Goal: Task Accomplishment & Management: Complete application form

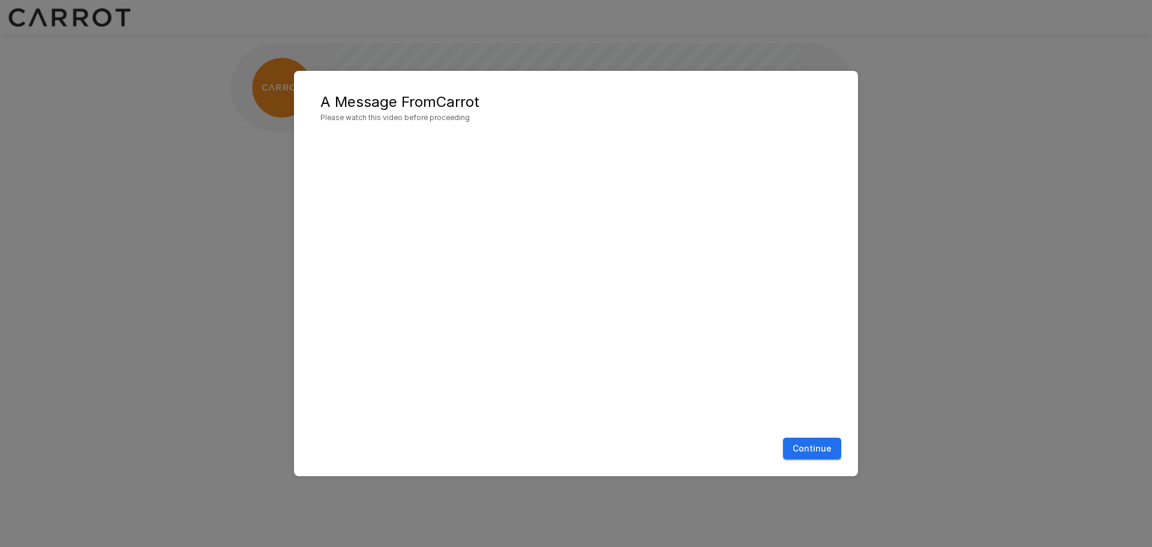
click at [824, 445] on button "Continue" at bounding box center [812, 448] width 58 height 22
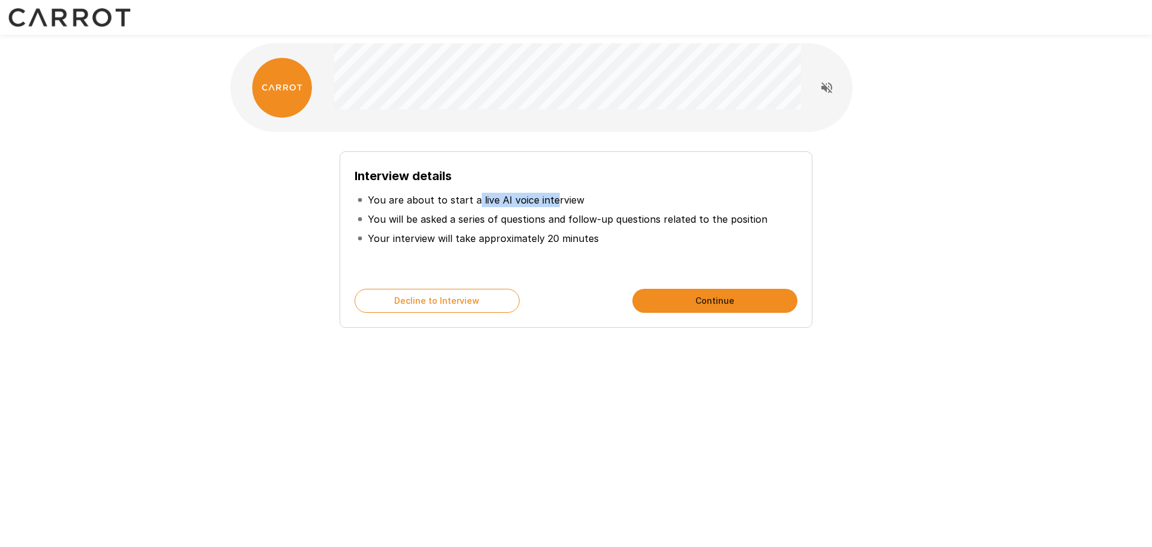
drag, startPoint x: 491, startPoint y: 202, endPoint x: 560, endPoint y: 216, distance: 69.9
click at [552, 209] on ul "You are about to start a live AI voice interview You will be asked a series of …" at bounding box center [576, 218] width 443 height 67
click at [566, 226] on p "You will be asked a series of questions and follow-up questions related to the …" at bounding box center [568, 219] width 400 height 14
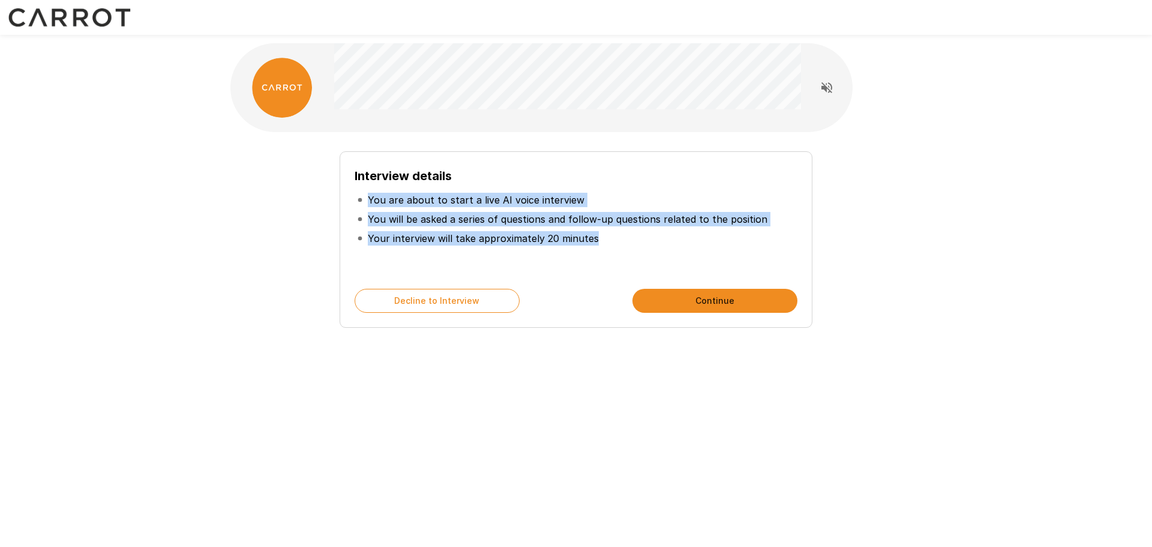
drag, startPoint x: 613, startPoint y: 238, endPoint x: 356, endPoint y: 202, distance: 259.4
click at [356, 202] on ul "You are about to start a live AI voice interview You will be asked a series of …" at bounding box center [576, 218] width 443 height 67
click at [411, 214] on p "You will be asked a series of questions and follow-up questions related to the …" at bounding box center [568, 219] width 400 height 14
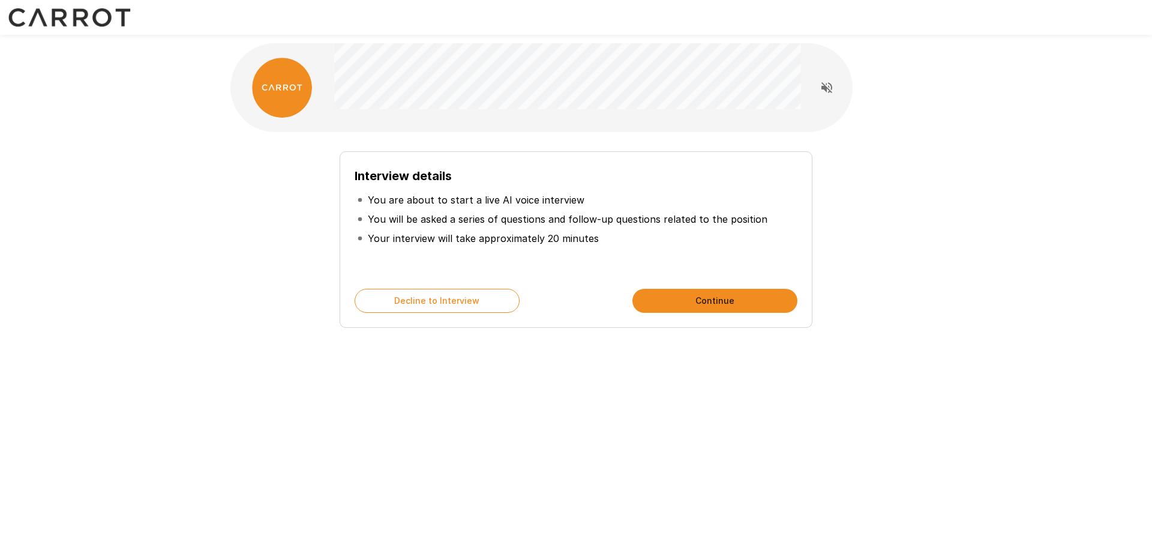
click at [699, 299] on button "Continue" at bounding box center [715, 301] width 165 height 24
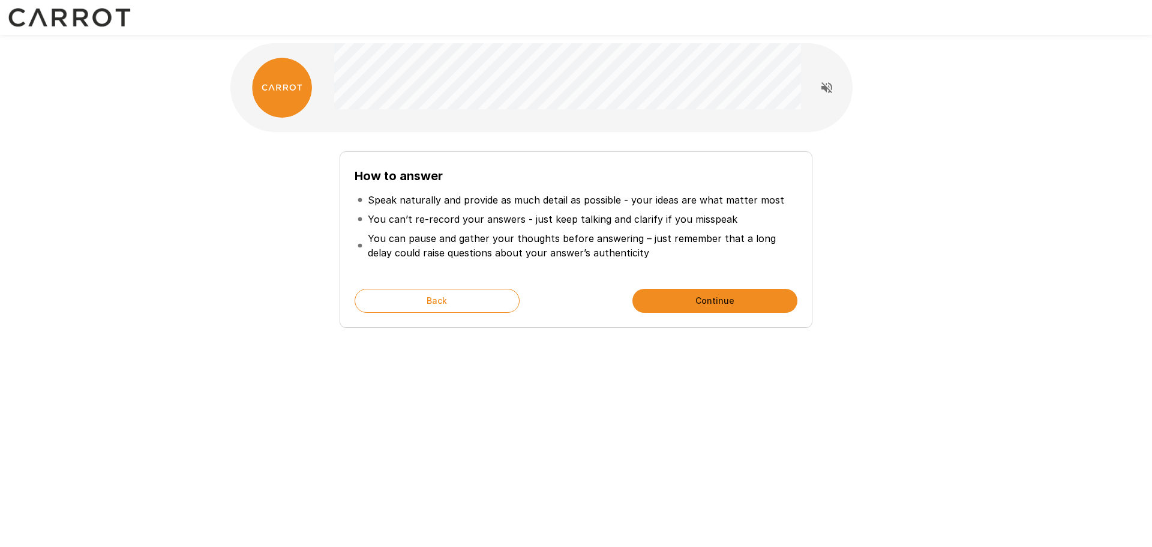
click at [685, 295] on button "Continue" at bounding box center [715, 301] width 165 height 24
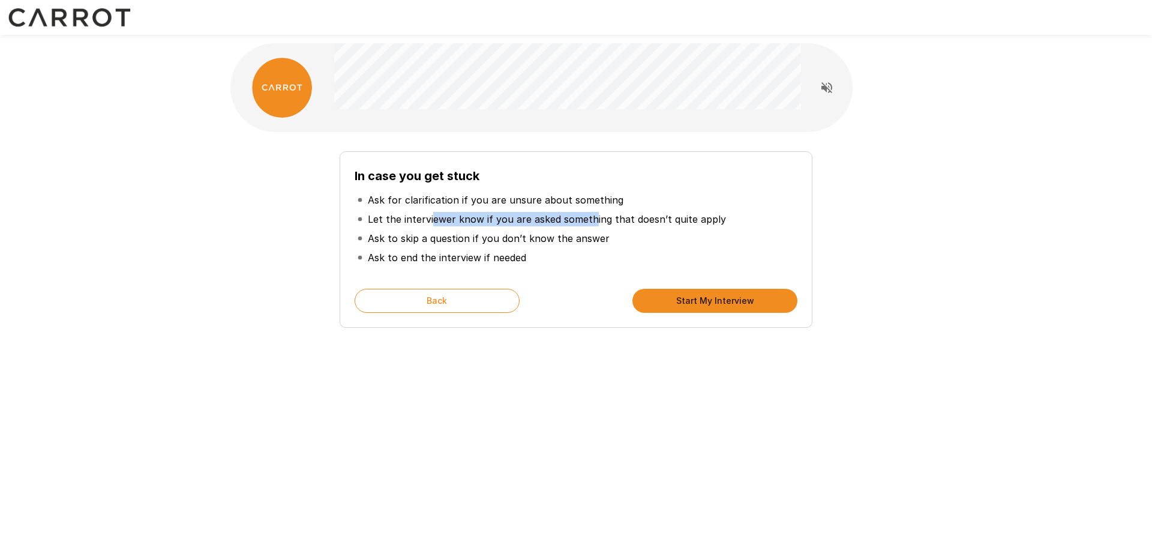
drag, startPoint x: 447, startPoint y: 218, endPoint x: 604, endPoint y: 217, distance: 157.2
click at [599, 217] on p "Let the interviewer know if you are asked something that doesn’t quite apply" at bounding box center [547, 219] width 358 height 14
click at [607, 217] on p "Let the interviewer know if you are asked something that doesn’t quite apply" at bounding box center [547, 219] width 358 height 14
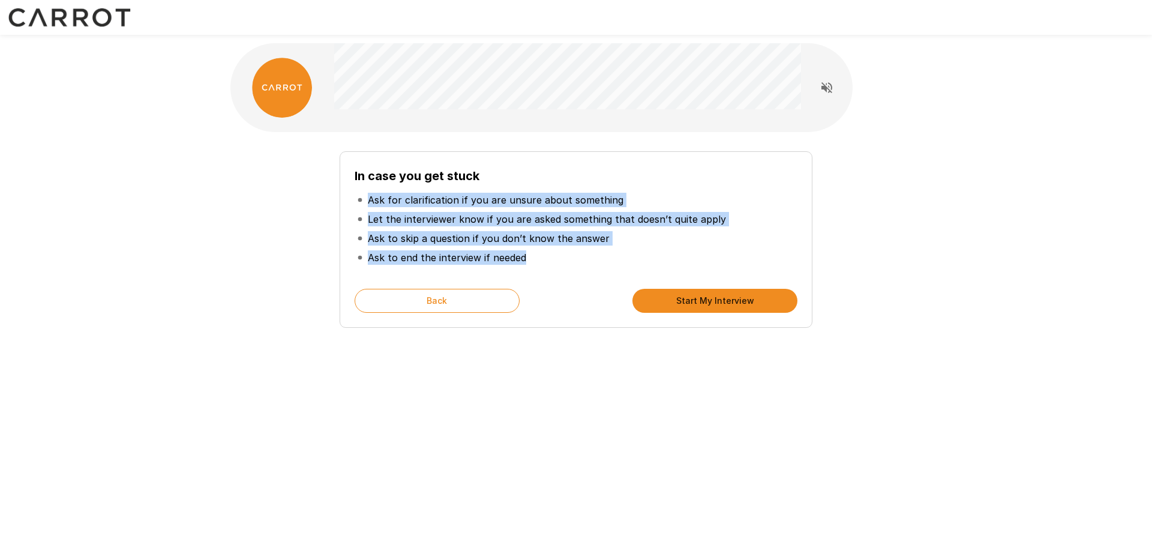
drag, startPoint x: 550, startPoint y: 250, endPoint x: 360, endPoint y: 202, distance: 195.5
click at [360, 202] on ul "Ask for clarification if you are unsure about something Let the interviewer kno…" at bounding box center [576, 228] width 443 height 86
click at [439, 215] on p "Let the interviewer know if you are asked something that doesn’t quite apply" at bounding box center [547, 219] width 358 height 14
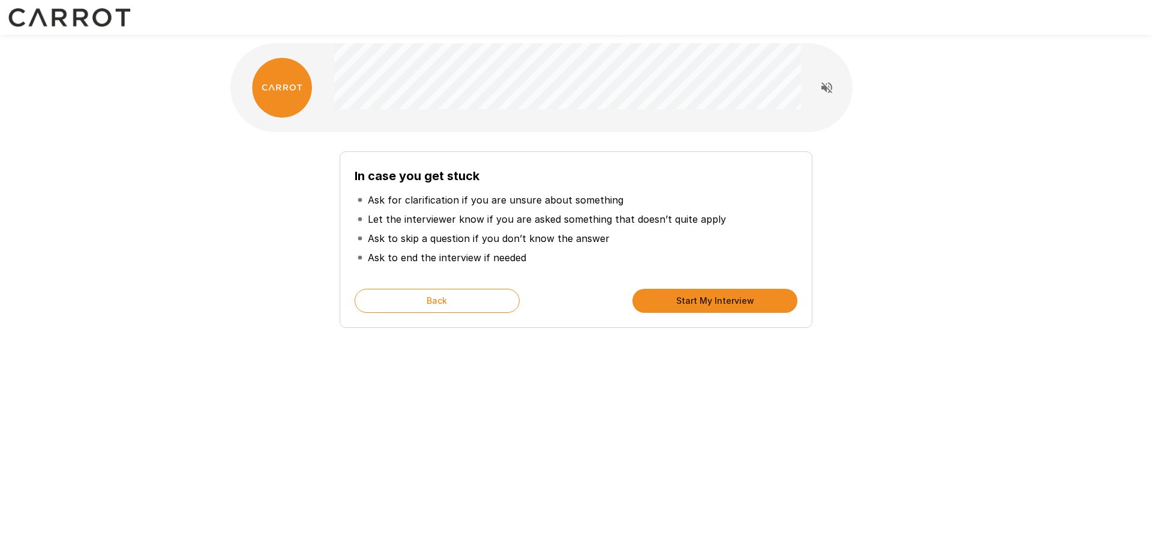
click at [713, 300] on button "Start My Interview" at bounding box center [715, 301] width 165 height 24
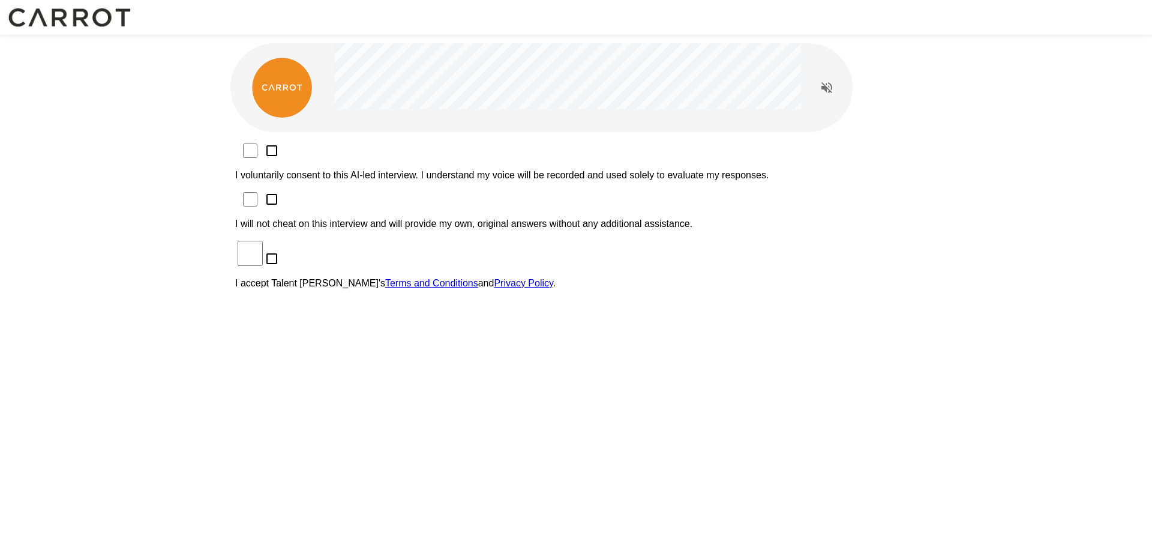
click at [378, 170] on p "I voluntarily consent to this AI-led interview. I understand my voice will be r…" at bounding box center [576, 175] width 682 height 11
click at [347, 218] on p "I will not cheat on this interview and will provide my own, original answers wi…" at bounding box center [576, 223] width 682 height 11
click at [355, 278] on p "I accept Talent Llama's Terms and Conditions and Privacy Policy ." at bounding box center [576, 283] width 682 height 11
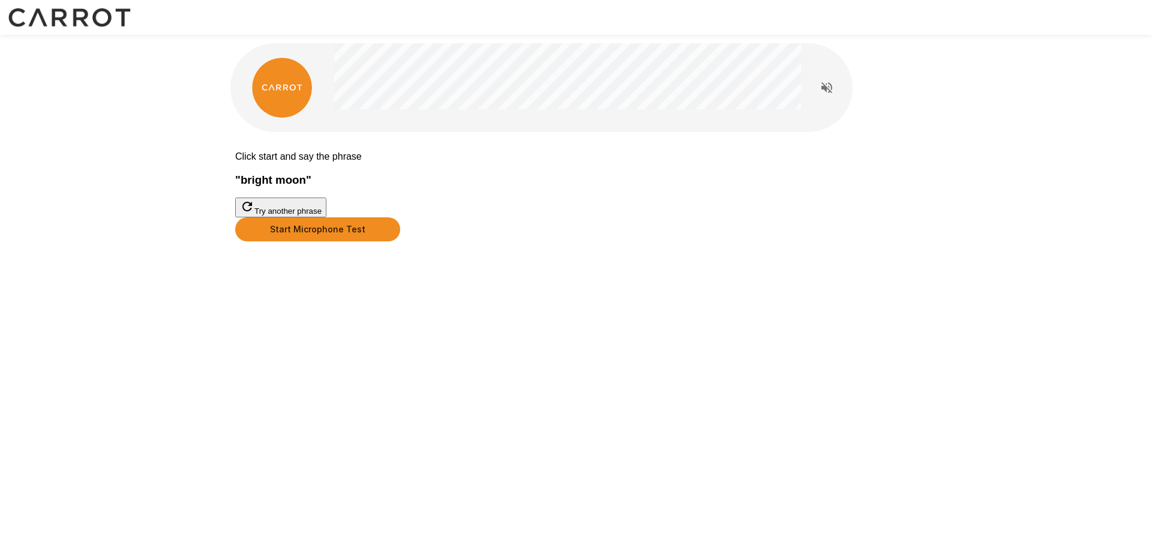
click at [400, 241] on button "Start Microphone Test" at bounding box center [317, 229] width 165 height 24
click at [340, 276] on u "Click Here" at bounding box center [317, 271] width 44 height 10
click at [394, 255] on div "Stop & Submit Mic not working? Click Here" at bounding box center [576, 247] width 682 height 61
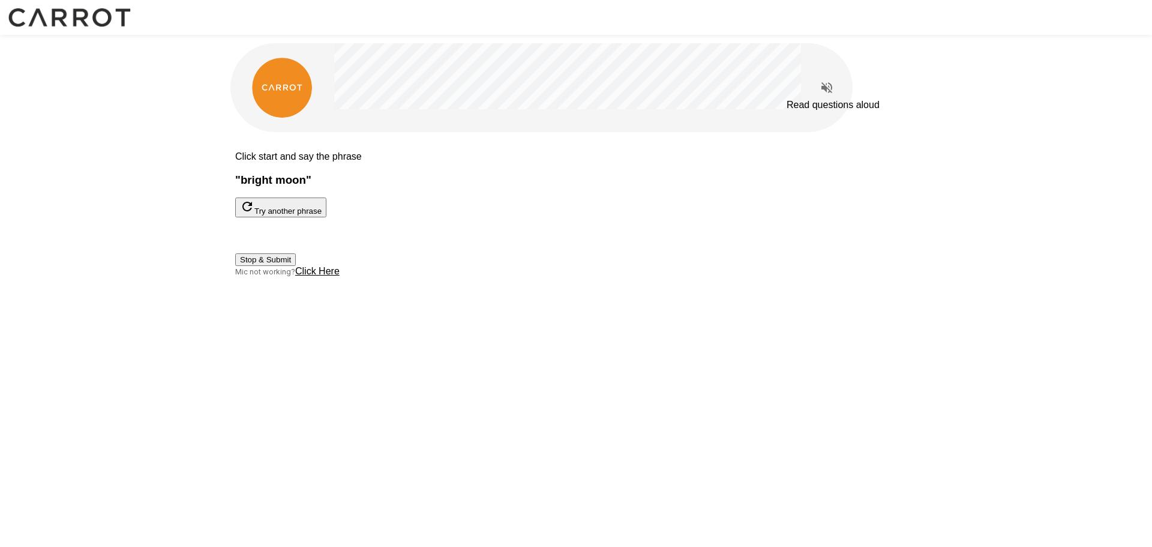
click at [825, 89] on icon "Read questions aloud" at bounding box center [827, 87] width 11 height 11
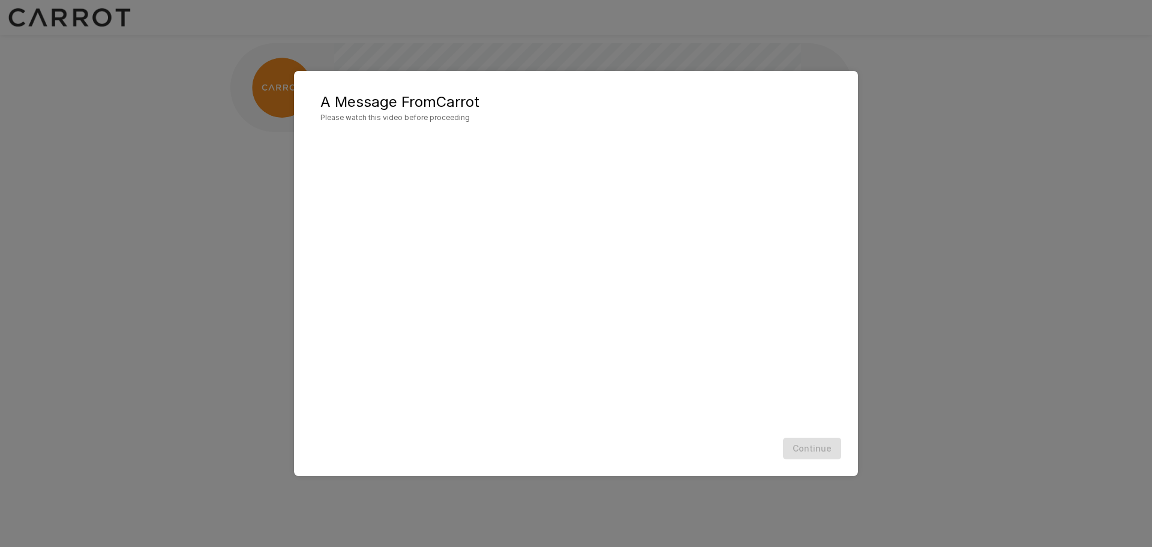
click at [785, 455] on div "Continue" at bounding box center [576, 449] width 540 height 32
click at [669, 429] on div at bounding box center [576, 282] width 540 height 299
click at [756, 105] on h5 "A Message From Carrot" at bounding box center [575, 101] width 511 height 19
click at [796, 446] on button "Continue" at bounding box center [812, 448] width 58 height 22
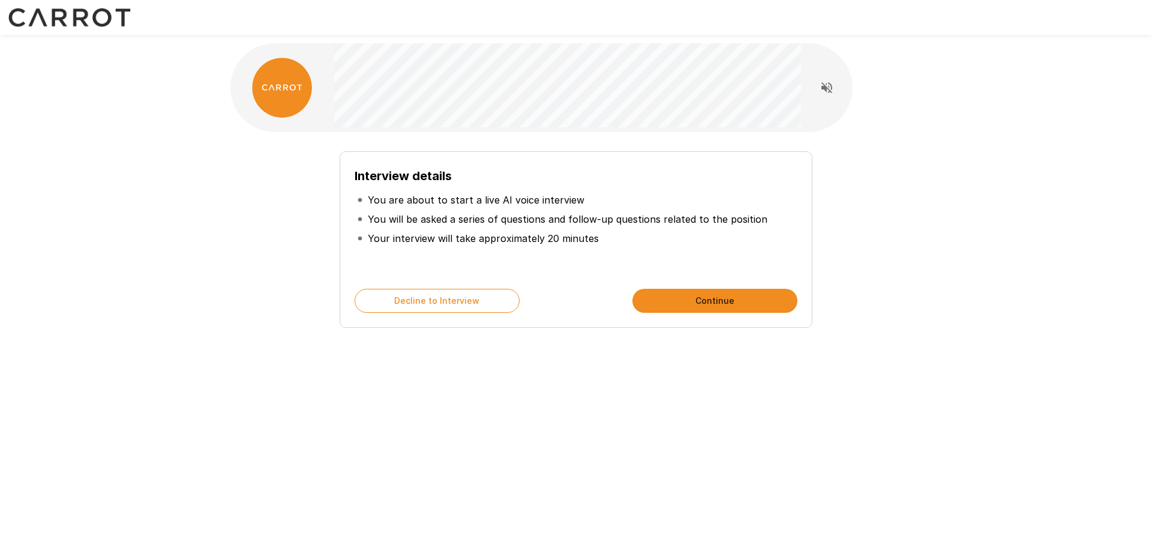
click at [692, 296] on button "Continue" at bounding box center [715, 301] width 165 height 24
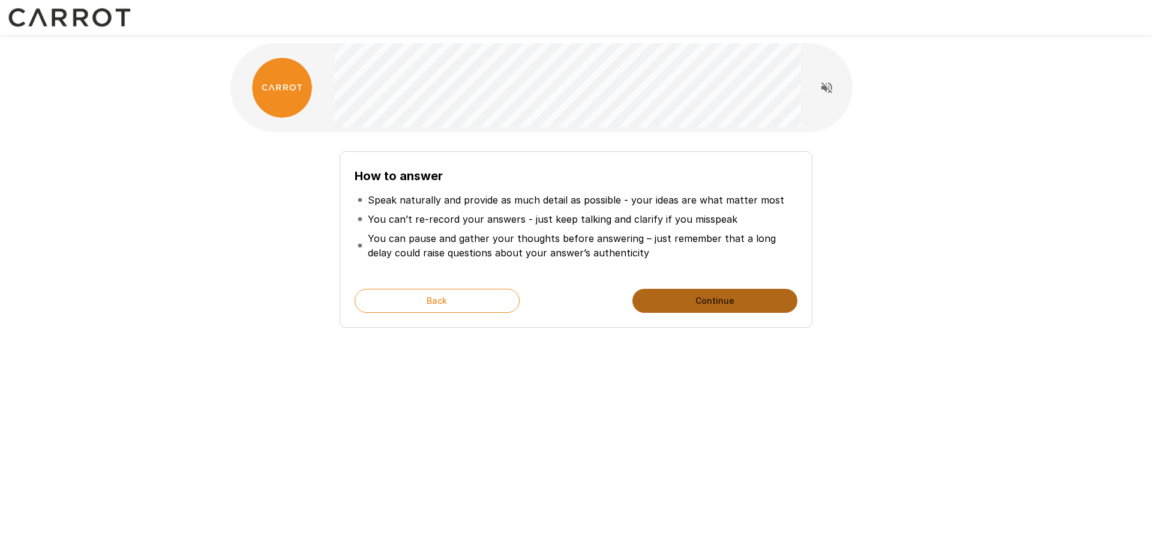
click at [692, 296] on button "Continue" at bounding box center [715, 301] width 165 height 24
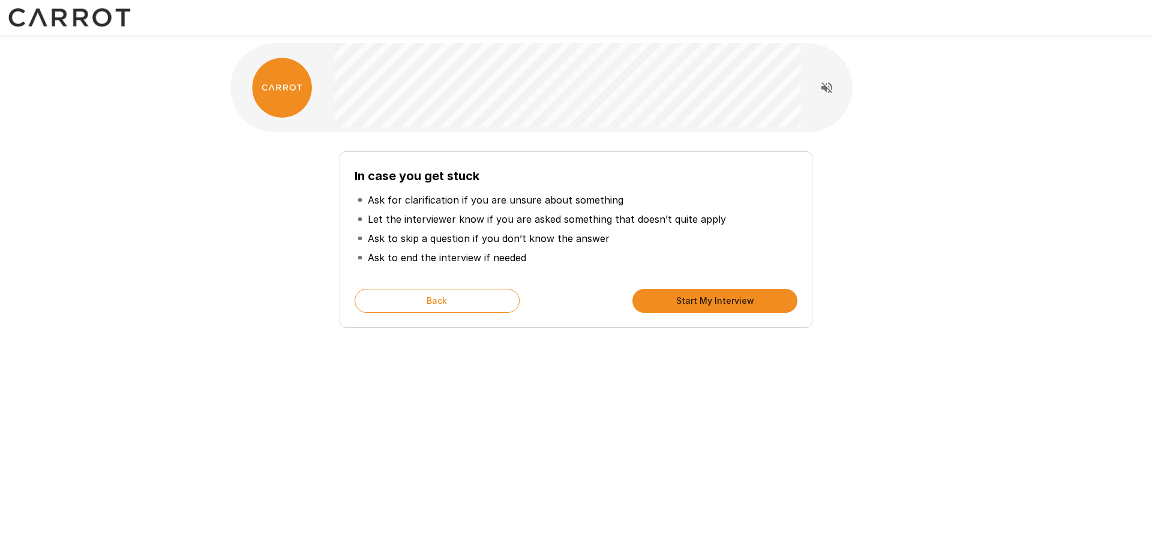
click at [692, 296] on button "Start My Interview" at bounding box center [715, 301] width 165 height 24
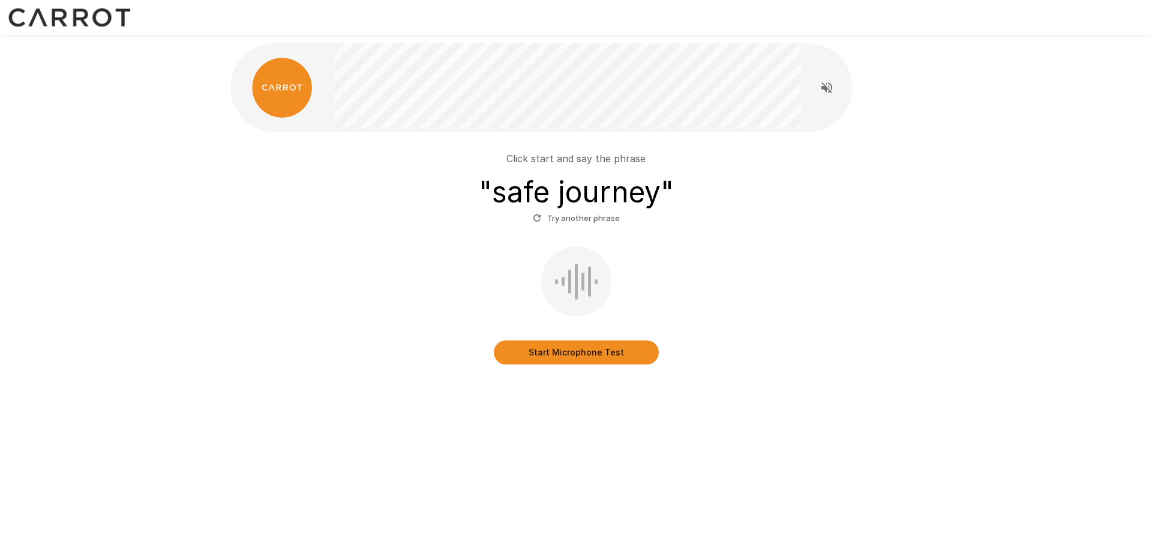
click at [562, 347] on button "Start Microphone Test" at bounding box center [576, 352] width 165 height 24
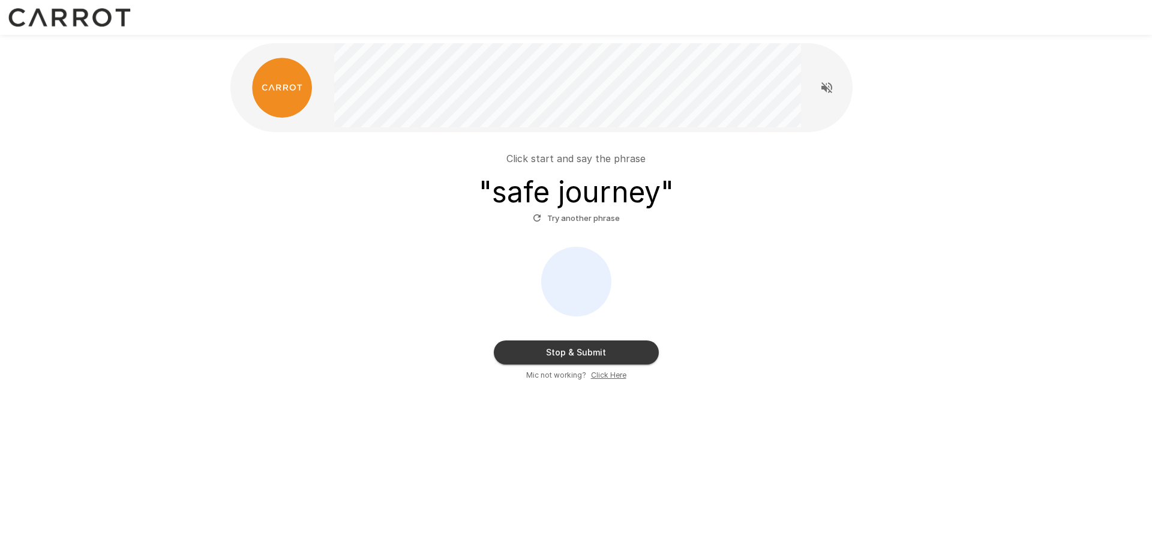
click at [580, 350] on button "Stop & Submit" at bounding box center [576, 352] width 165 height 24
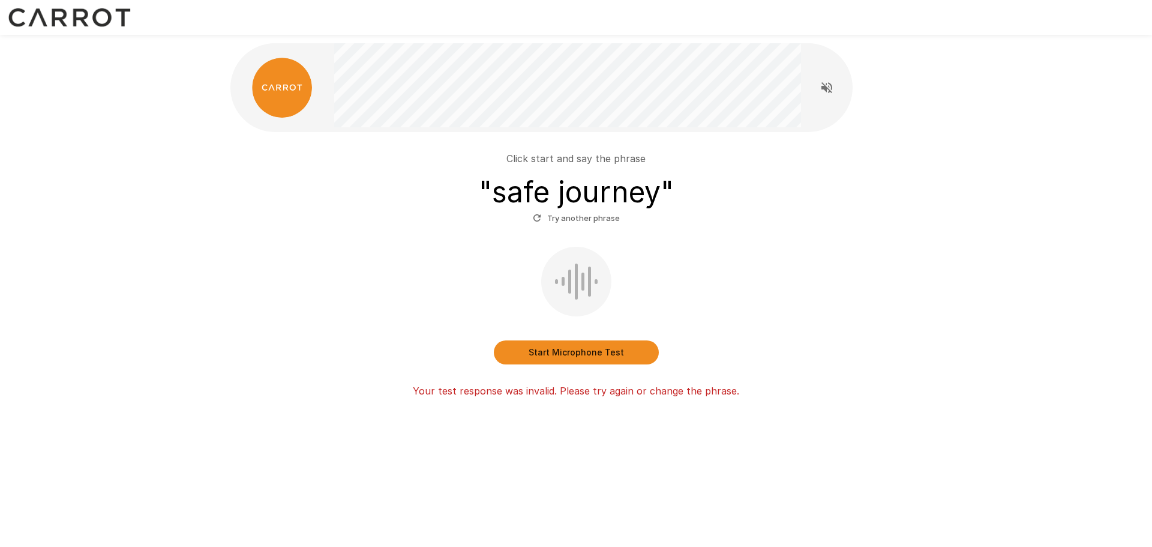
click at [554, 346] on button "Start Microphone Test" at bounding box center [576, 352] width 165 height 24
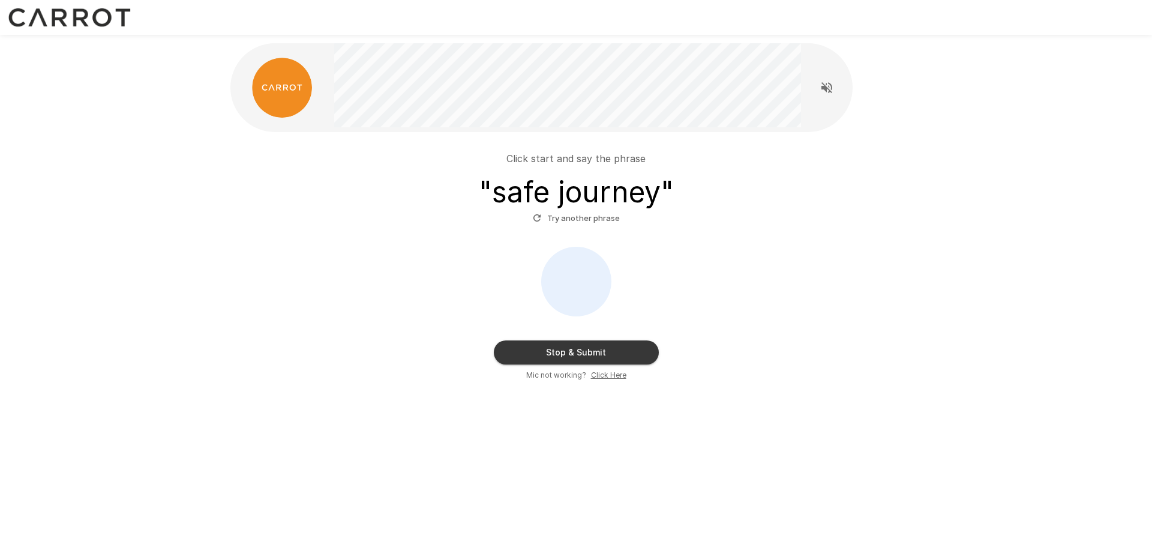
click at [581, 212] on button "Try another phrase" at bounding box center [576, 218] width 93 height 19
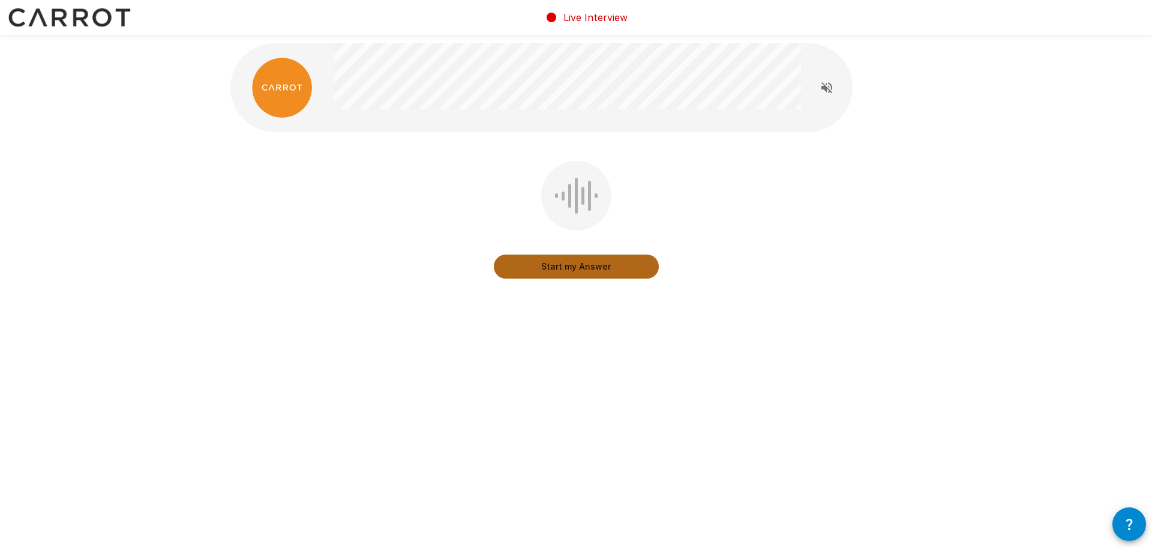
click at [588, 268] on button "Start my Answer" at bounding box center [576, 266] width 165 height 24
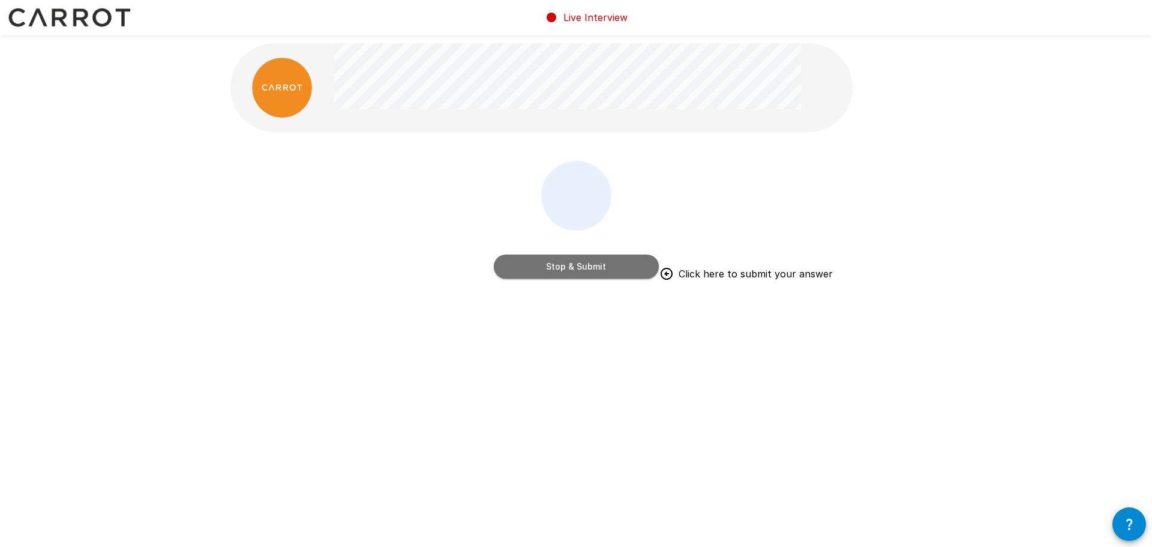
click at [563, 274] on button "Stop & Submit" at bounding box center [576, 266] width 165 height 24
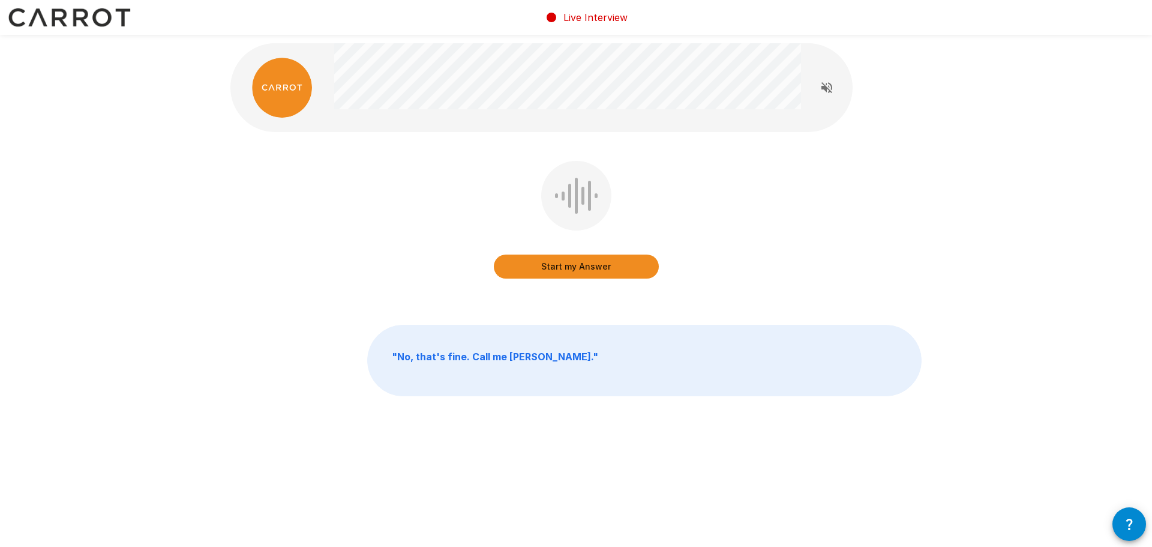
click at [584, 270] on button "Start my Answer" at bounding box center [576, 266] width 165 height 24
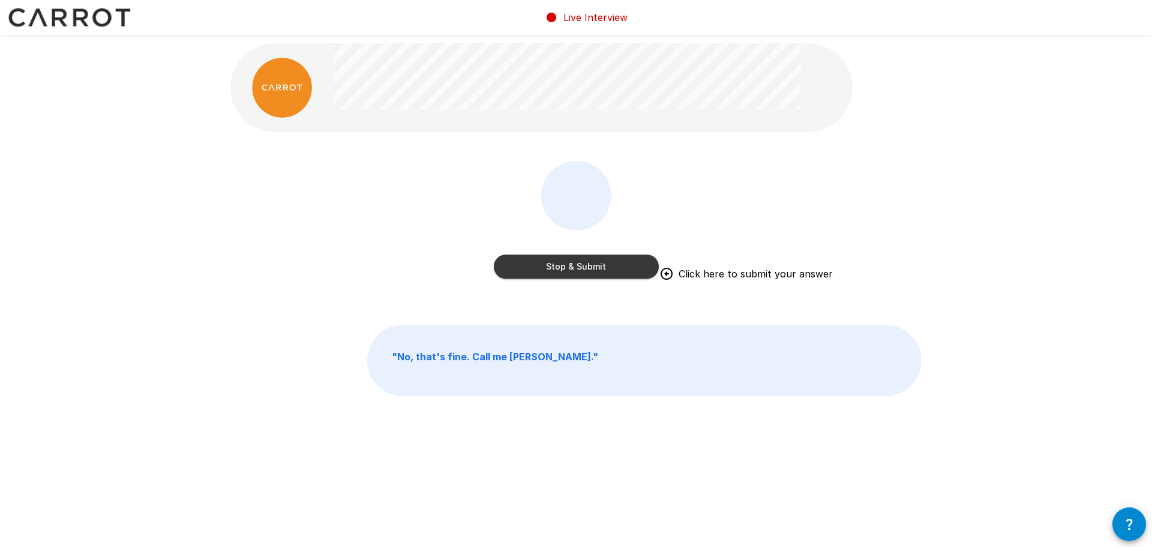
click at [580, 266] on button "Stop & Submit" at bounding box center [576, 266] width 165 height 24
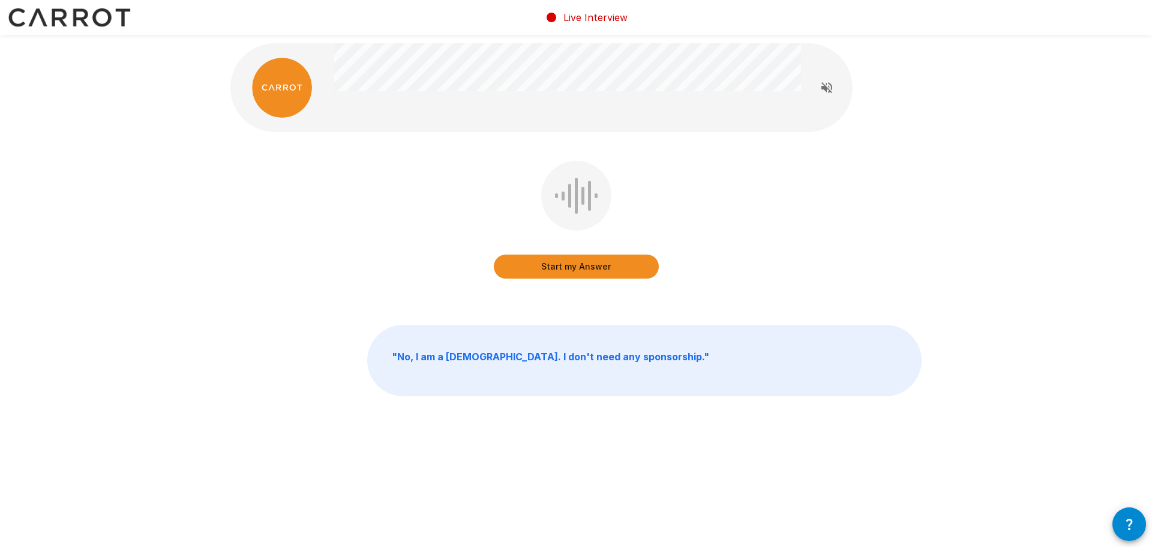
click at [571, 263] on button "Start my Answer" at bounding box center [576, 266] width 165 height 24
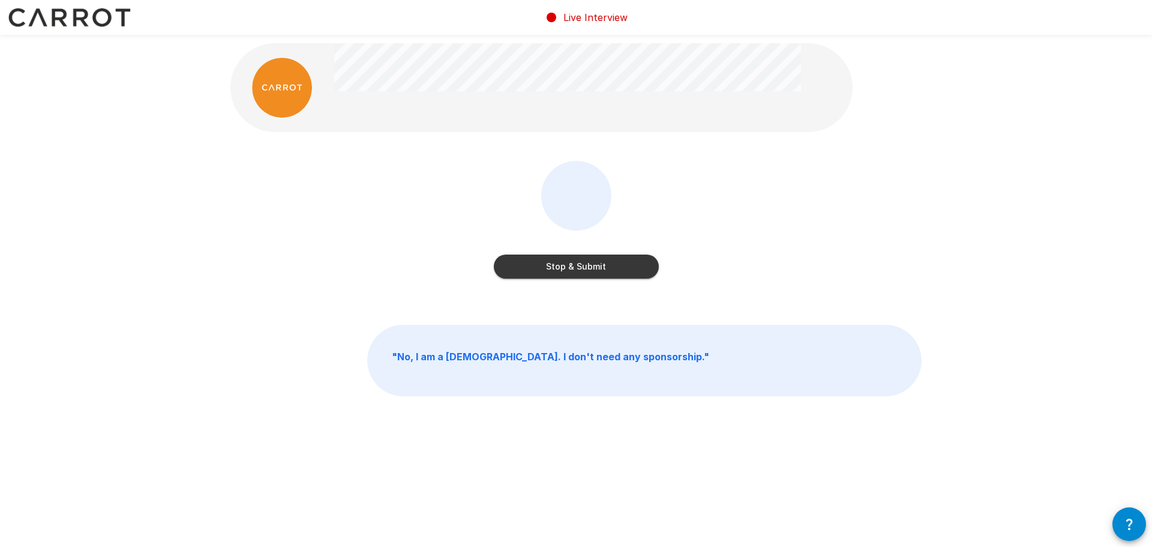
click at [584, 270] on button "Stop & Submit" at bounding box center [576, 266] width 165 height 24
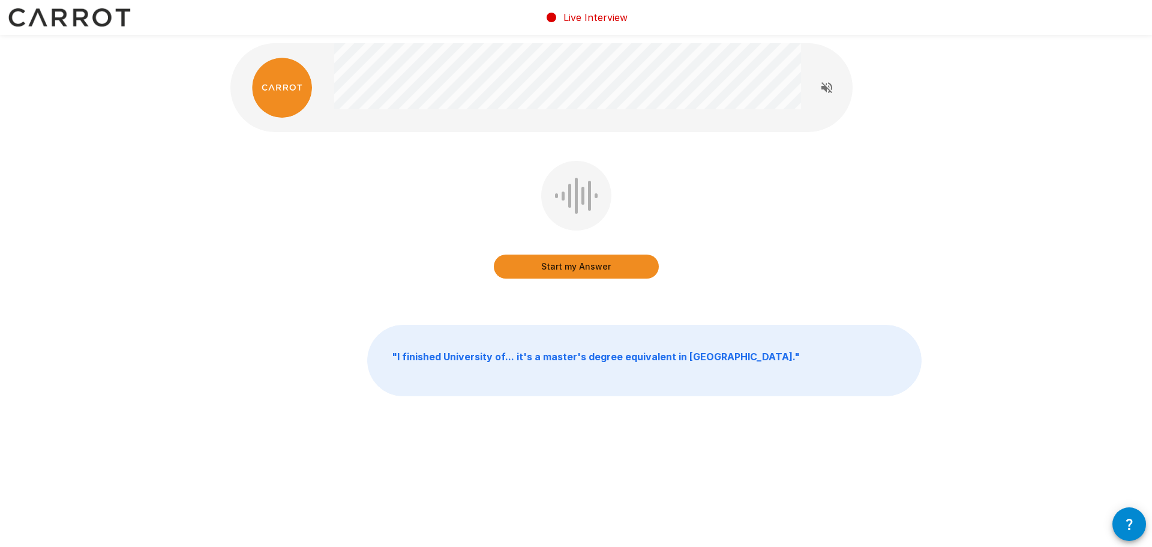
click at [595, 268] on button "Start my Answer" at bounding box center [576, 266] width 165 height 24
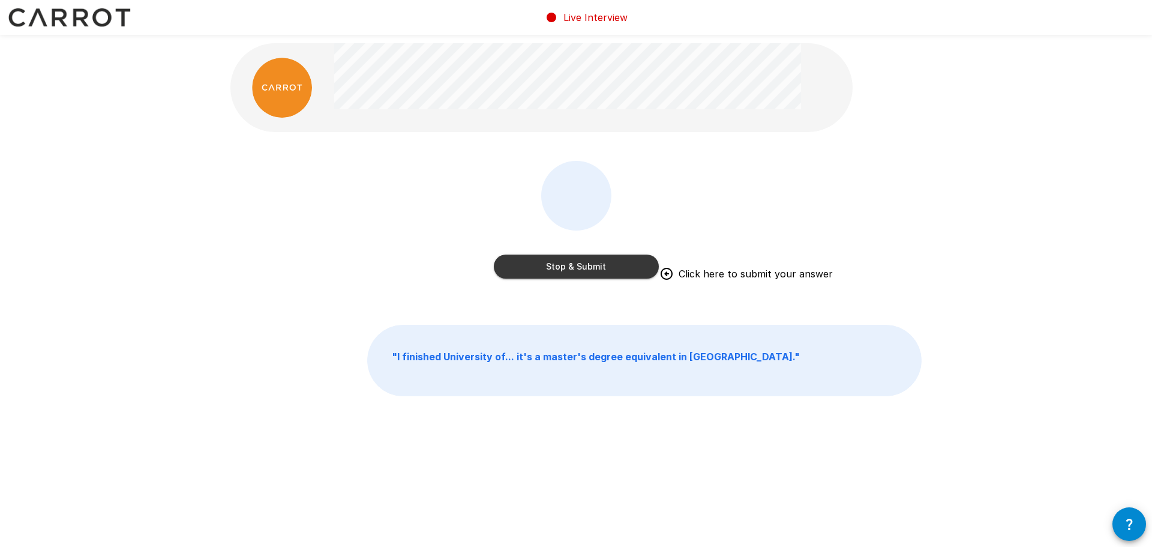
click at [598, 279] on div "Stop & Submit Click here to submit your answer" at bounding box center [576, 222] width 165 height 122
click at [562, 268] on button "Stop & Submit" at bounding box center [576, 266] width 165 height 24
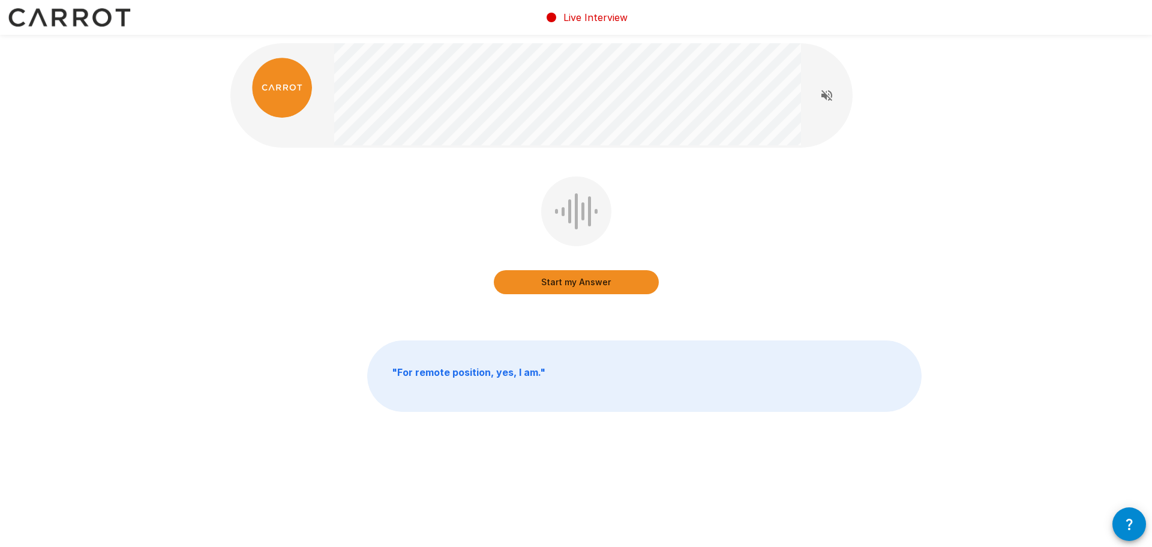
click at [568, 284] on button "Start my Answer" at bounding box center [576, 282] width 165 height 24
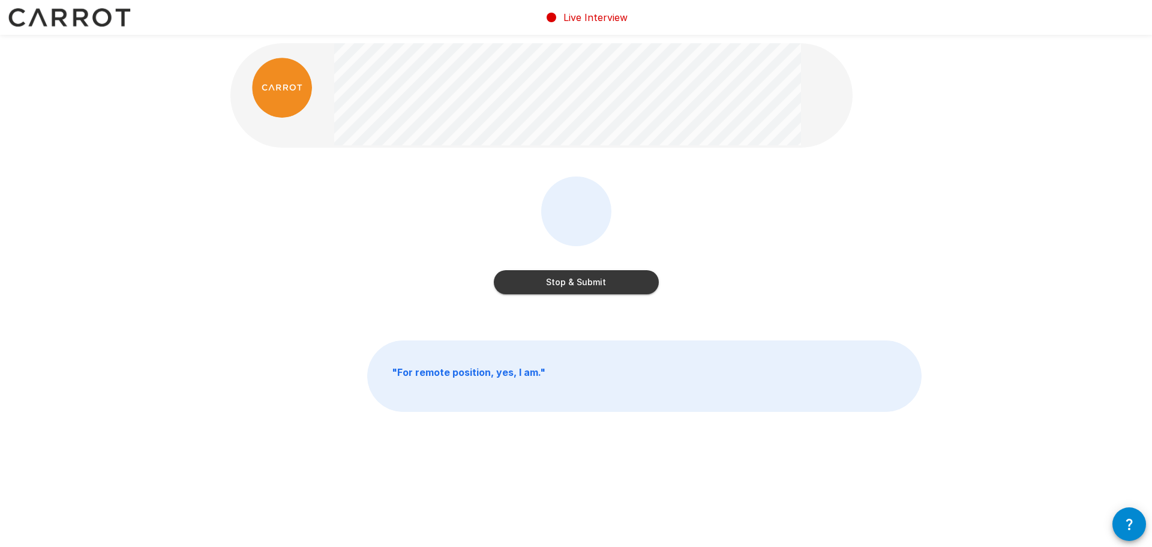
click at [563, 284] on button "Stop & Submit" at bounding box center [576, 282] width 165 height 24
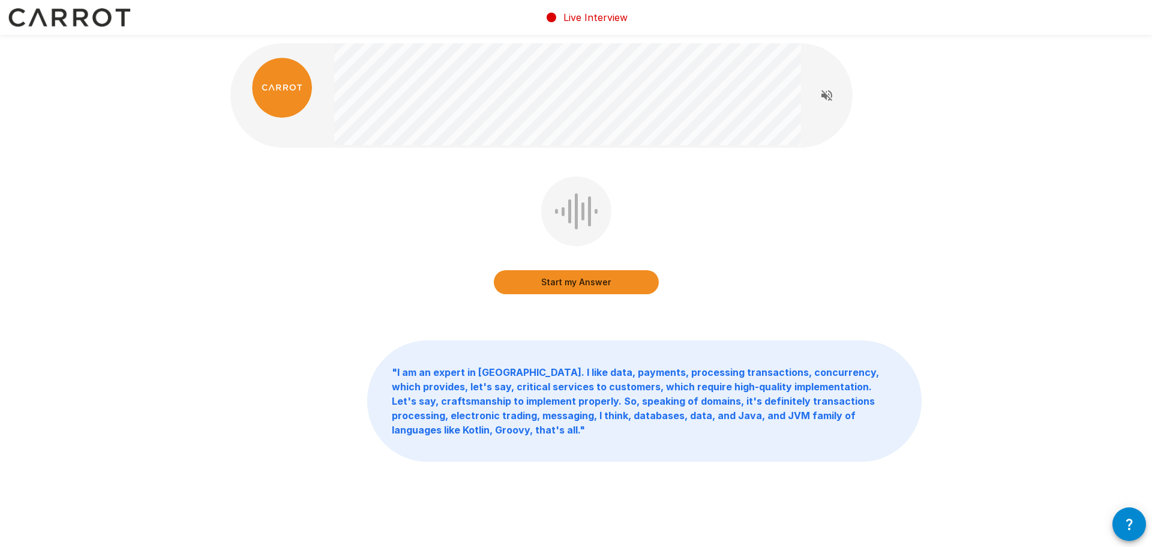
click at [584, 278] on button "Start my Answer" at bounding box center [576, 282] width 165 height 24
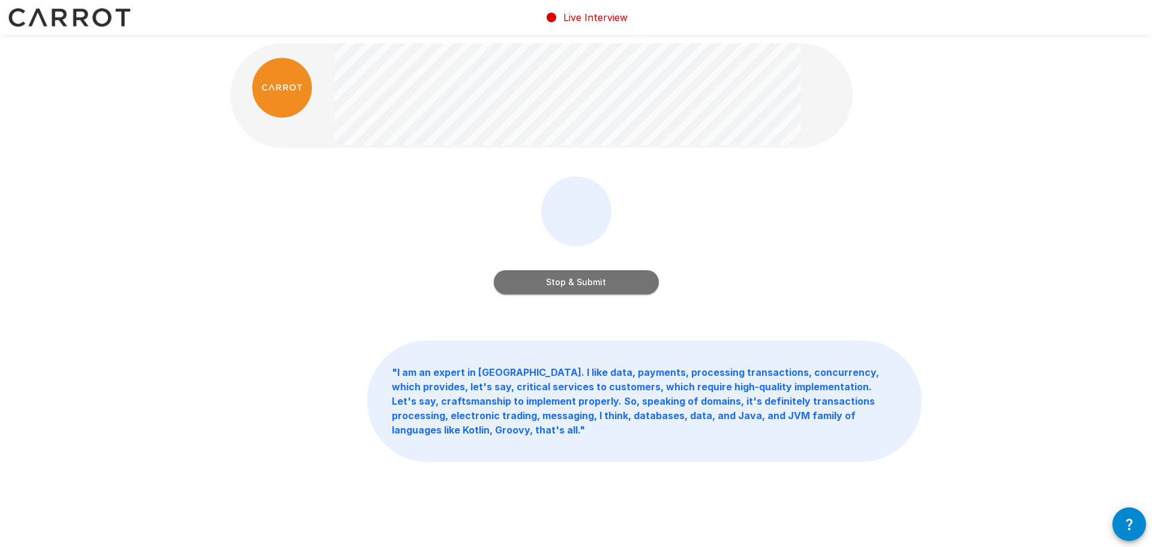
click at [602, 275] on button "Stop & Submit" at bounding box center [576, 282] width 165 height 24
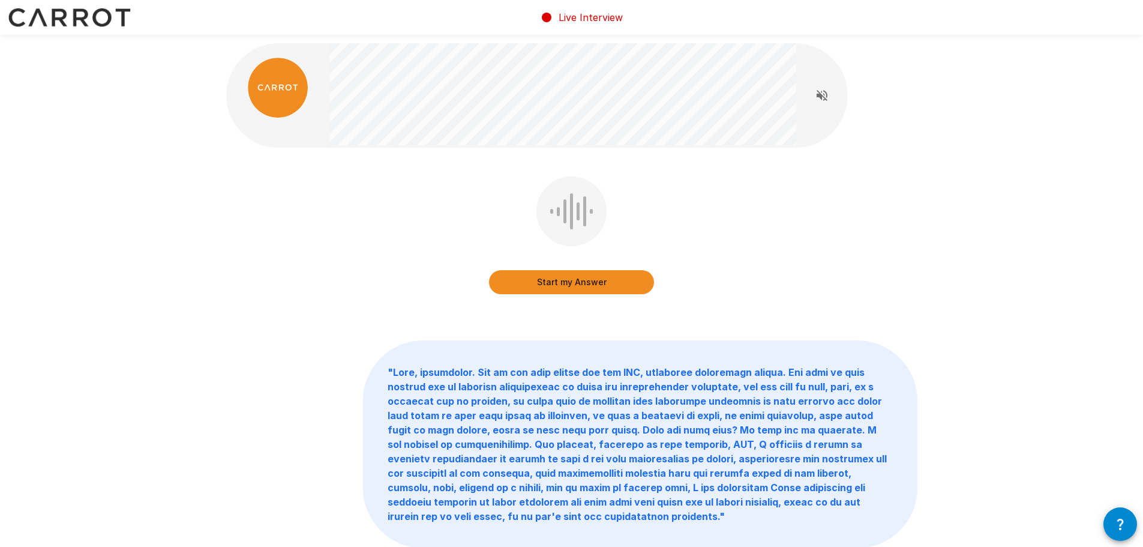
click at [686, 232] on div "Start my Answer" at bounding box center [571, 243] width 691 height 135
click at [583, 279] on button "Start my Answer" at bounding box center [571, 282] width 165 height 24
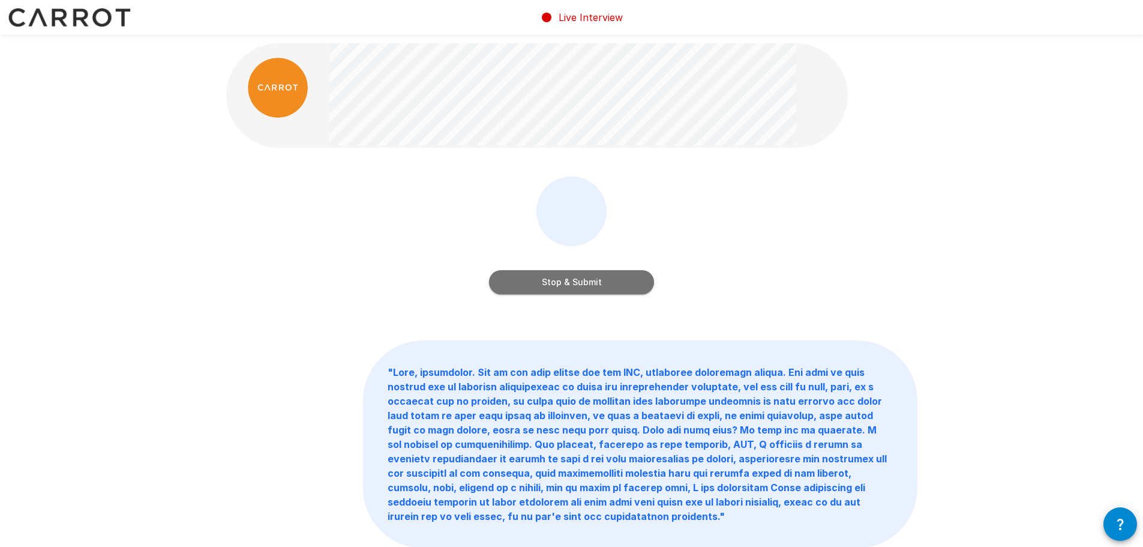
click at [554, 277] on button "Stop & Submit" at bounding box center [571, 282] width 165 height 24
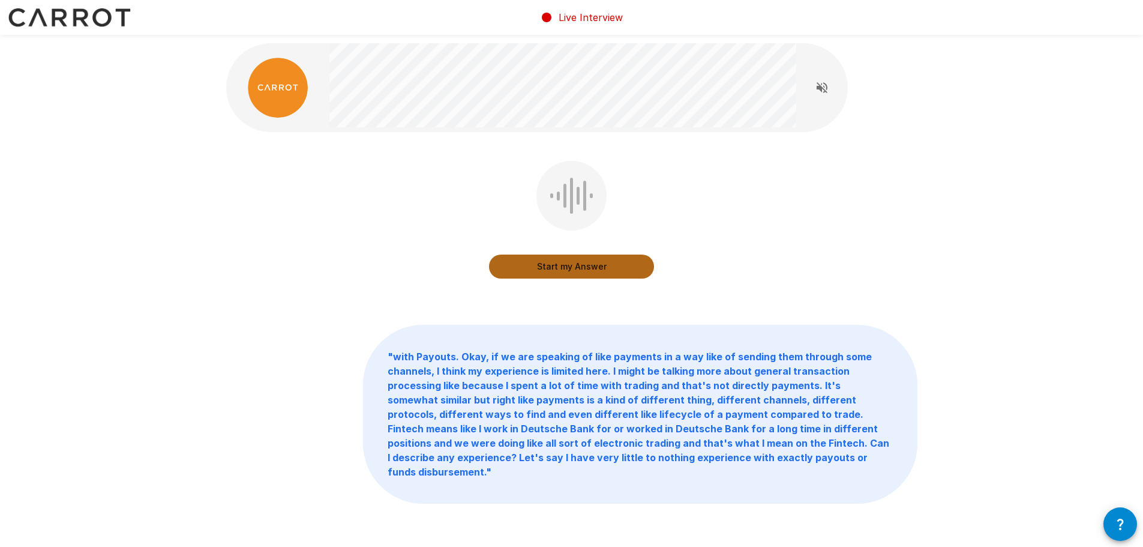
click at [567, 262] on button "Start my Answer" at bounding box center [571, 266] width 165 height 24
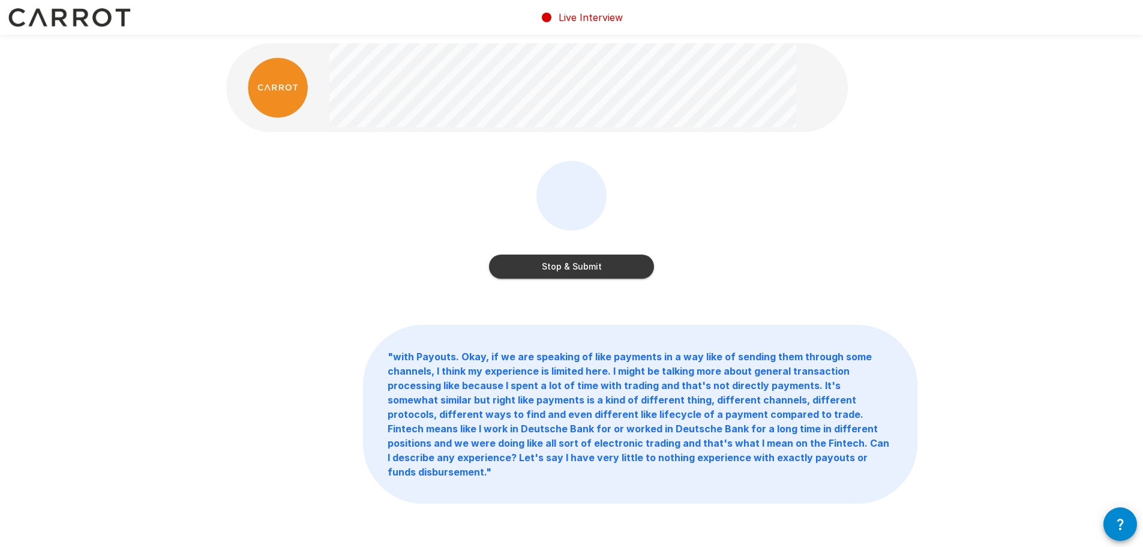
click at [584, 271] on button "Stop & Submit" at bounding box center [571, 266] width 165 height 24
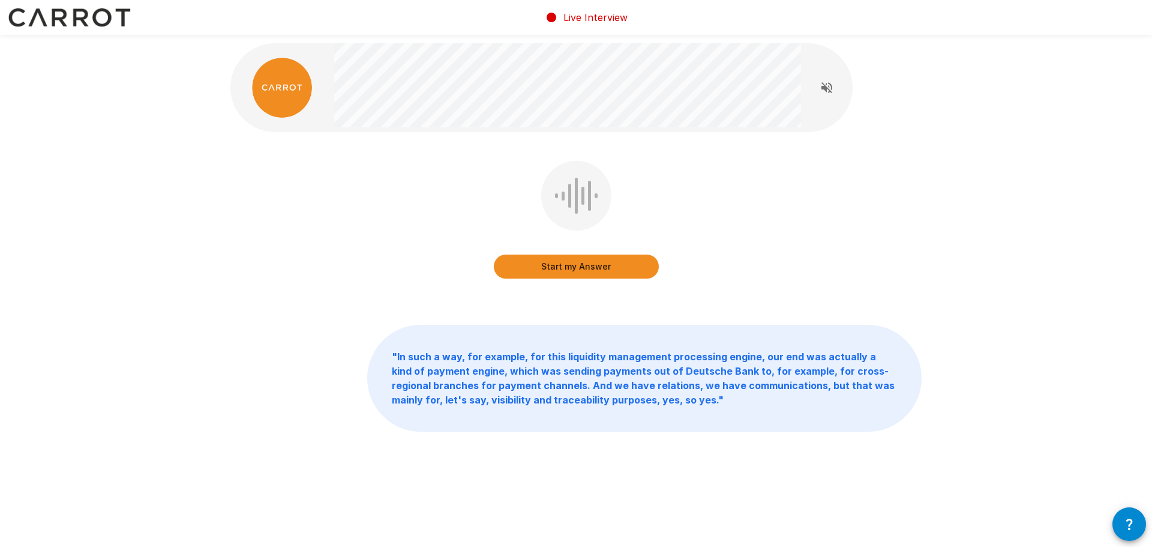
click at [571, 263] on button "Start my Answer" at bounding box center [576, 266] width 165 height 24
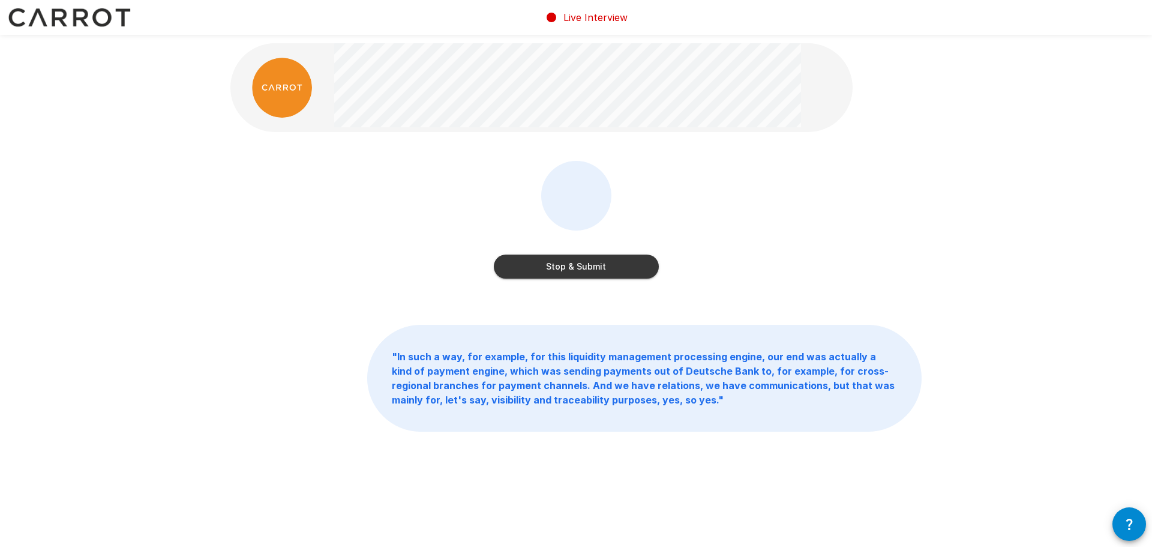
click at [622, 265] on button "Stop & Submit" at bounding box center [576, 266] width 165 height 24
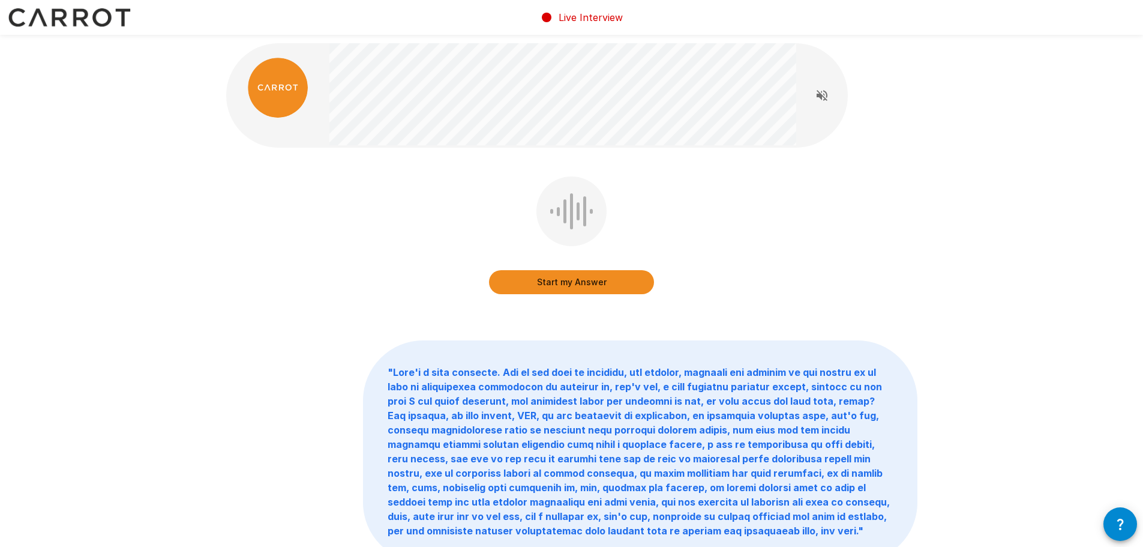
click at [553, 283] on button "Start my Answer" at bounding box center [571, 282] width 165 height 24
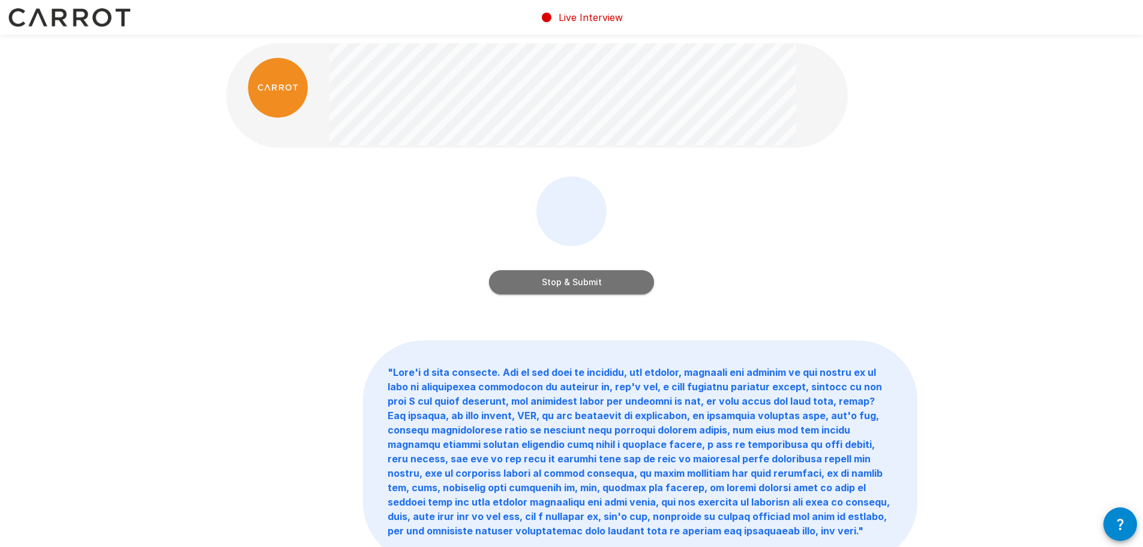
click at [559, 278] on button "Stop & Submit" at bounding box center [571, 282] width 165 height 24
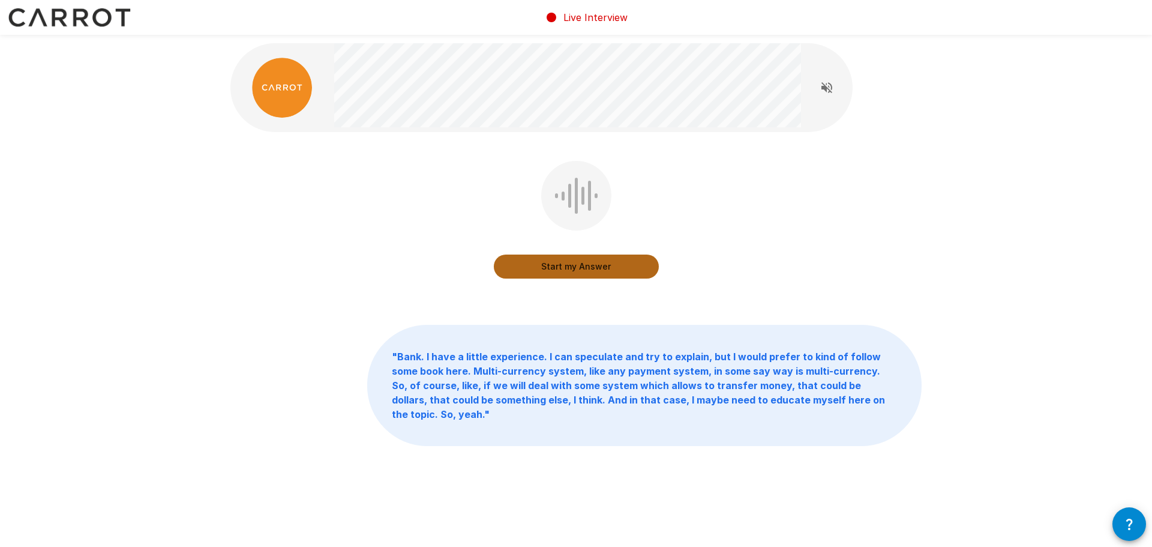
click at [569, 259] on button "Start my Answer" at bounding box center [576, 266] width 165 height 24
click at [574, 263] on button "Stop & Submit" at bounding box center [576, 266] width 165 height 24
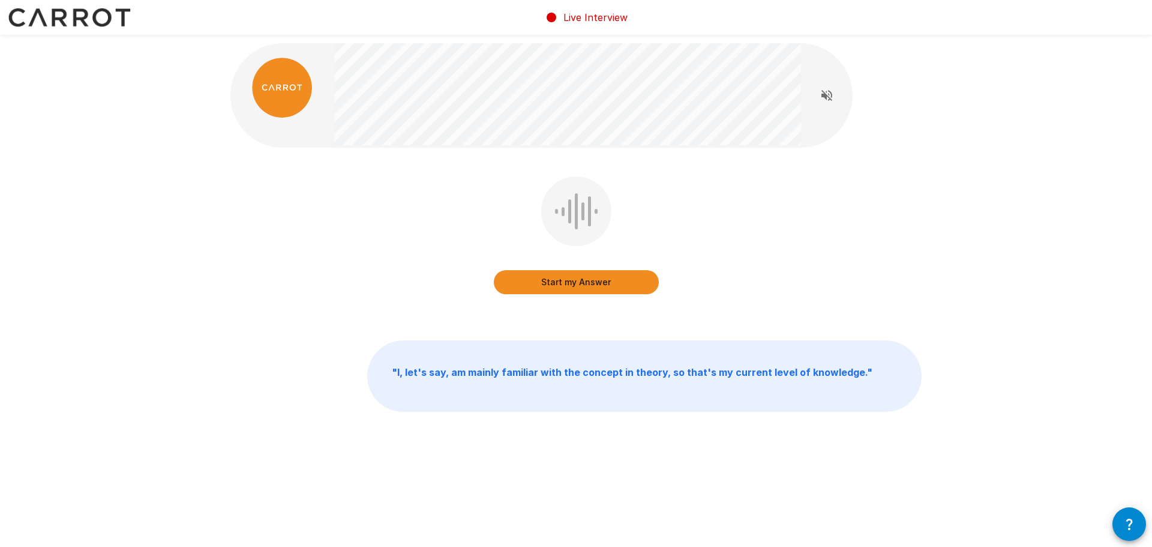
click at [565, 275] on button "Start my Answer" at bounding box center [576, 282] width 165 height 24
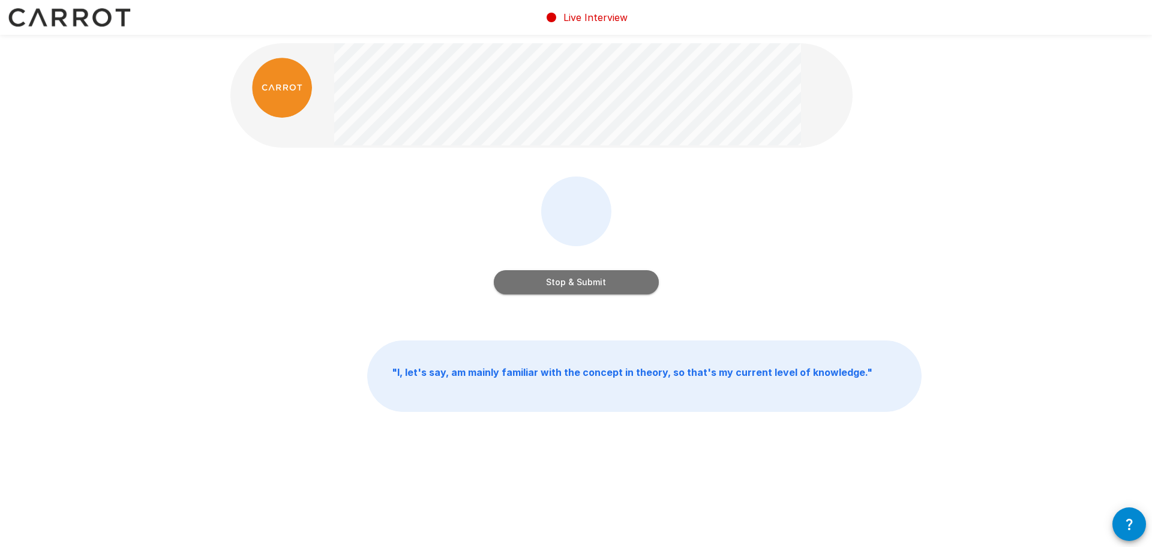
click at [604, 283] on button "Stop & Submit" at bounding box center [576, 282] width 165 height 24
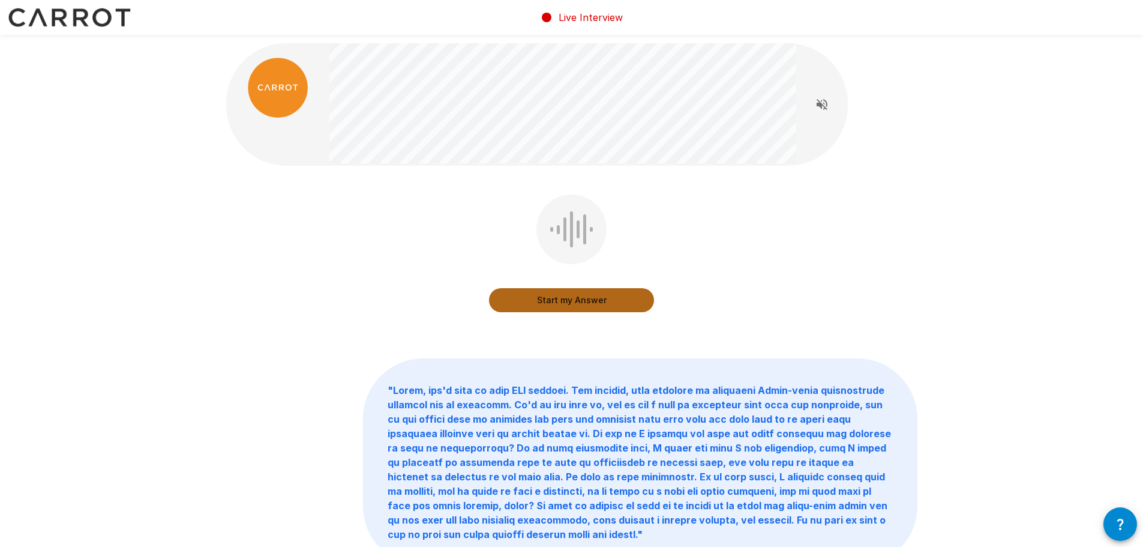
click at [559, 302] on button "Start my Answer" at bounding box center [571, 300] width 165 height 24
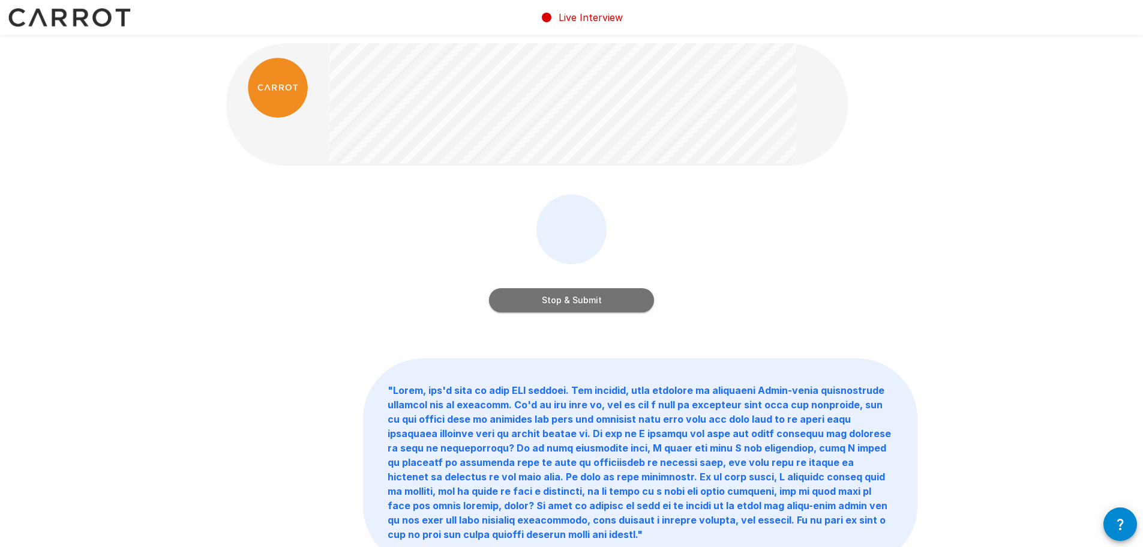
click at [589, 298] on button "Stop & Submit" at bounding box center [571, 300] width 165 height 24
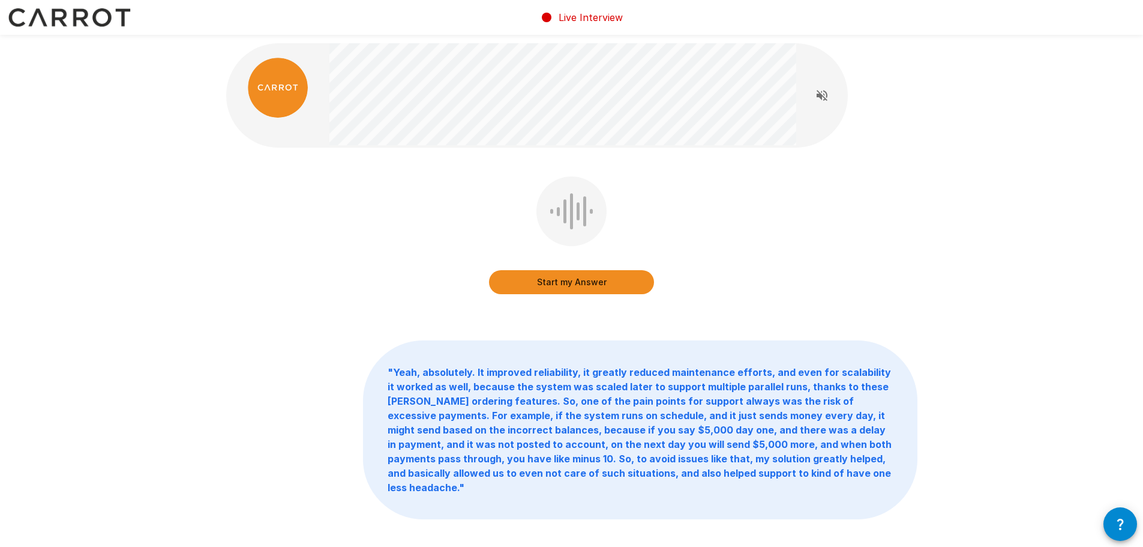
click at [591, 280] on button "Start my Answer" at bounding box center [571, 282] width 165 height 24
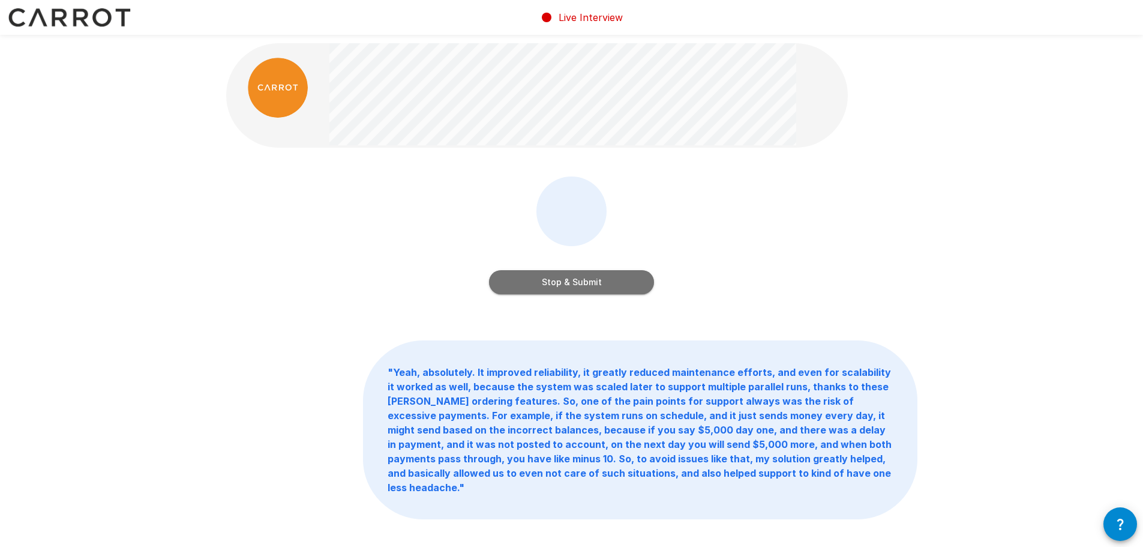
click at [582, 282] on button "Stop & Submit" at bounding box center [571, 282] width 165 height 24
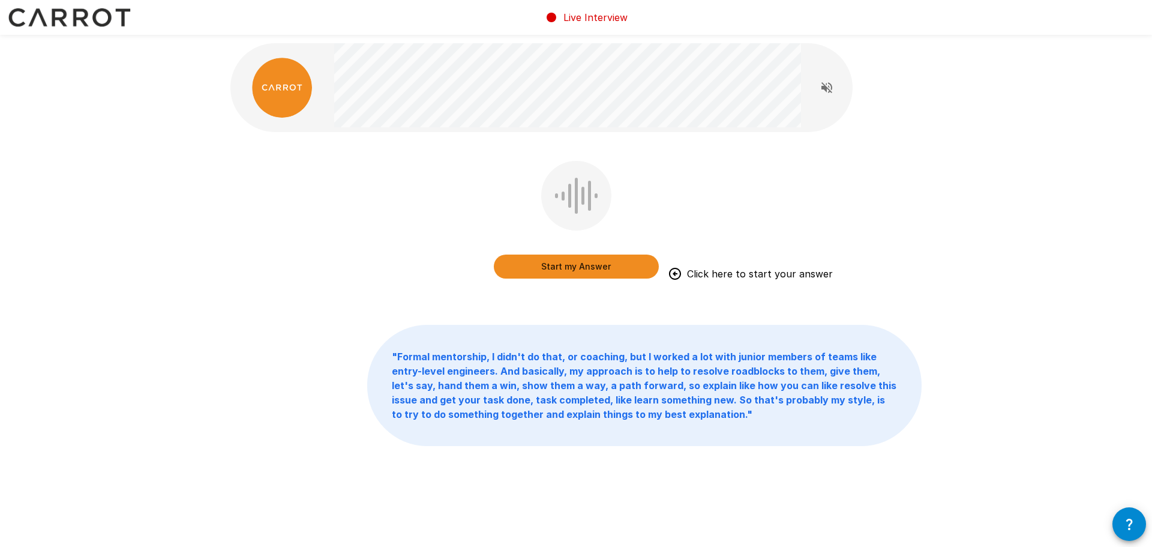
click at [574, 266] on button "Start my Answer" at bounding box center [576, 266] width 165 height 24
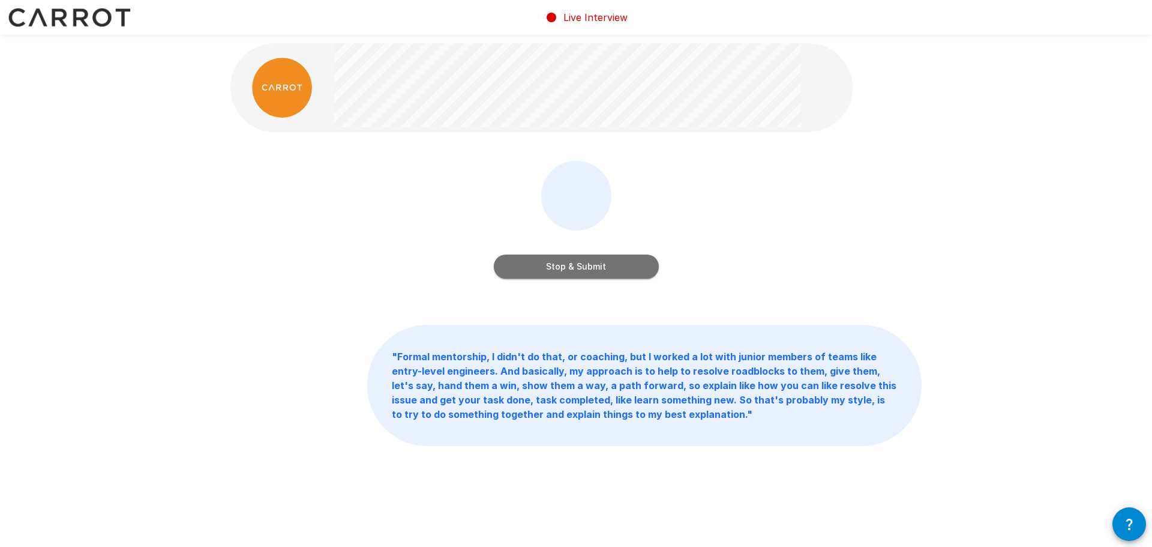
click at [539, 261] on button "Stop & Submit" at bounding box center [576, 266] width 165 height 24
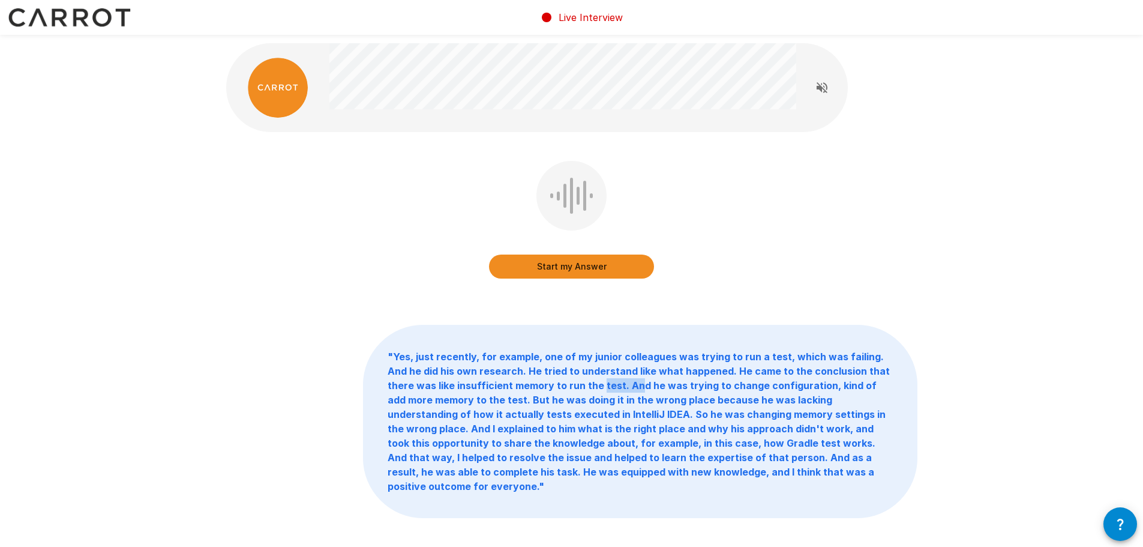
drag, startPoint x: 599, startPoint y: 382, endPoint x: 617, endPoint y: 385, distance: 17.7
click at [615, 385] on b "" Yes, just recently, for example, one of my junior colleagues was trying to ru…" at bounding box center [639, 421] width 502 height 142
click at [625, 388] on b "" Yes, just recently, for example, one of my junior colleagues was trying to ru…" at bounding box center [639, 421] width 502 height 142
click at [576, 263] on button "Start my Answer" at bounding box center [571, 266] width 165 height 24
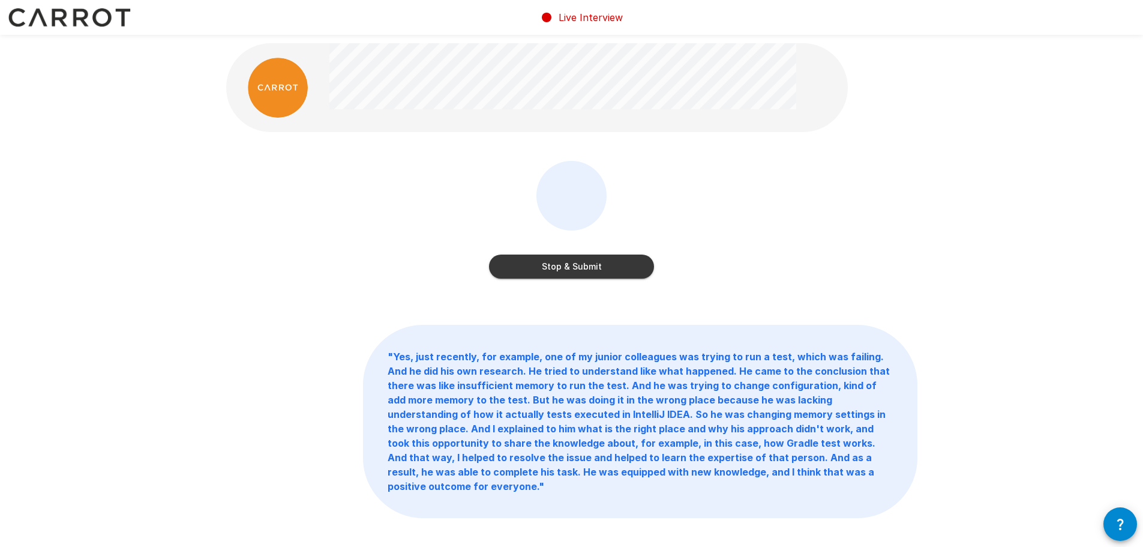
click at [570, 259] on button "Stop & Submit" at bounding box center [571, 266] width 165 height 24
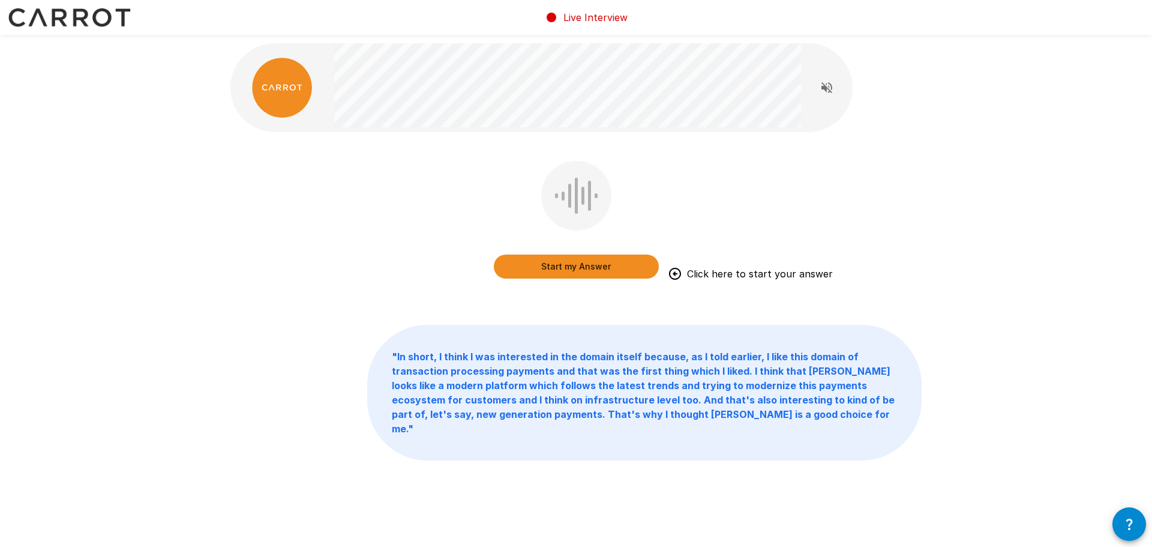
click at [574, 266] on button "Start my Answer" at bounding box center [576, 266] width 165 height 24
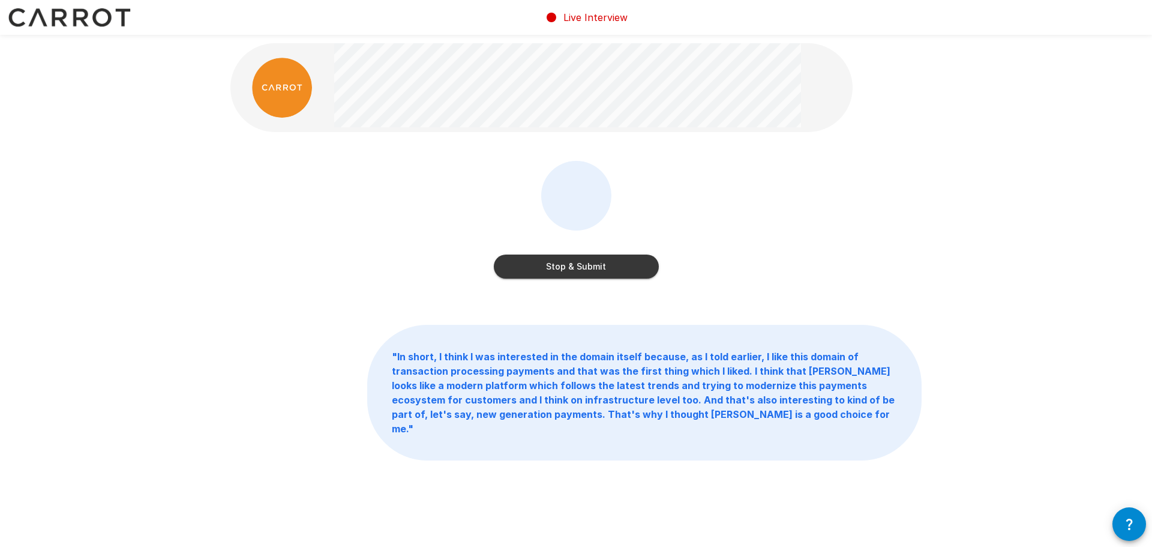
click at [501, 265] on button "Stop & Submit" at bounding box center [576, 266] width 165 height 24
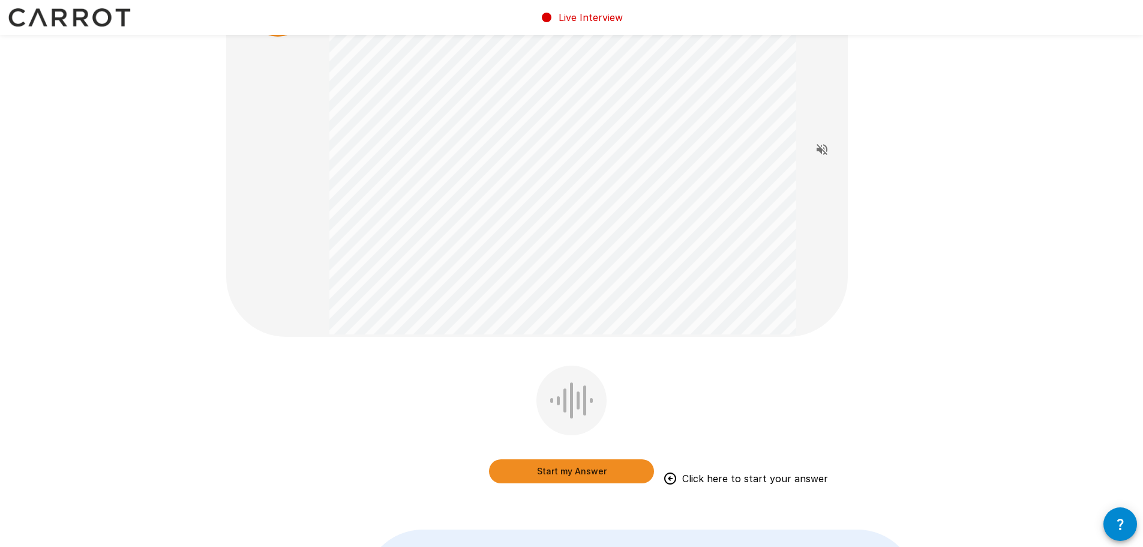
scroll to position [60, 0]
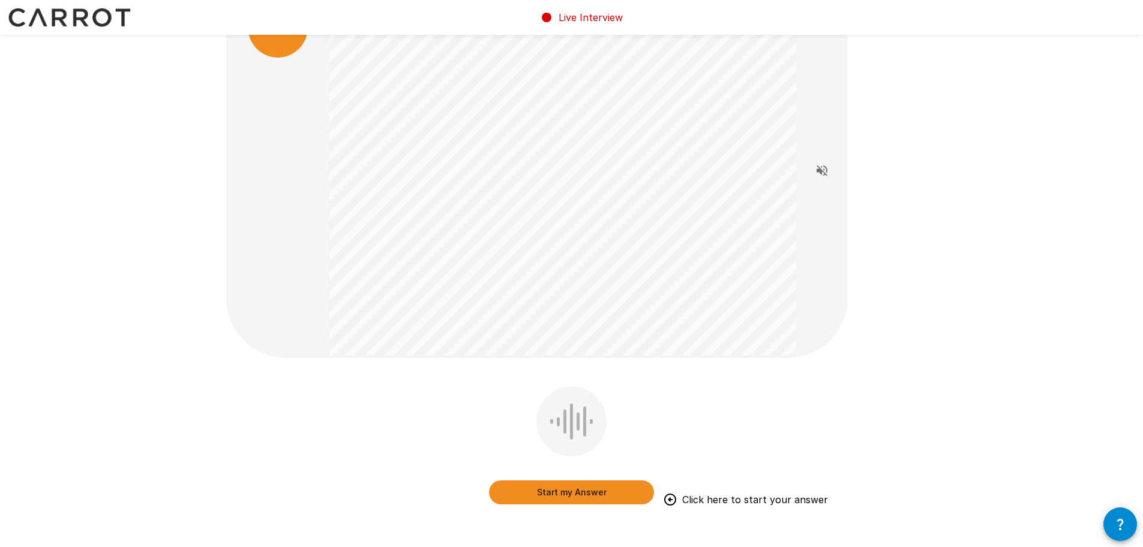
click at [566, 491] on button "Start my Answer" at bounding box center [571, 492] width 165 height 24
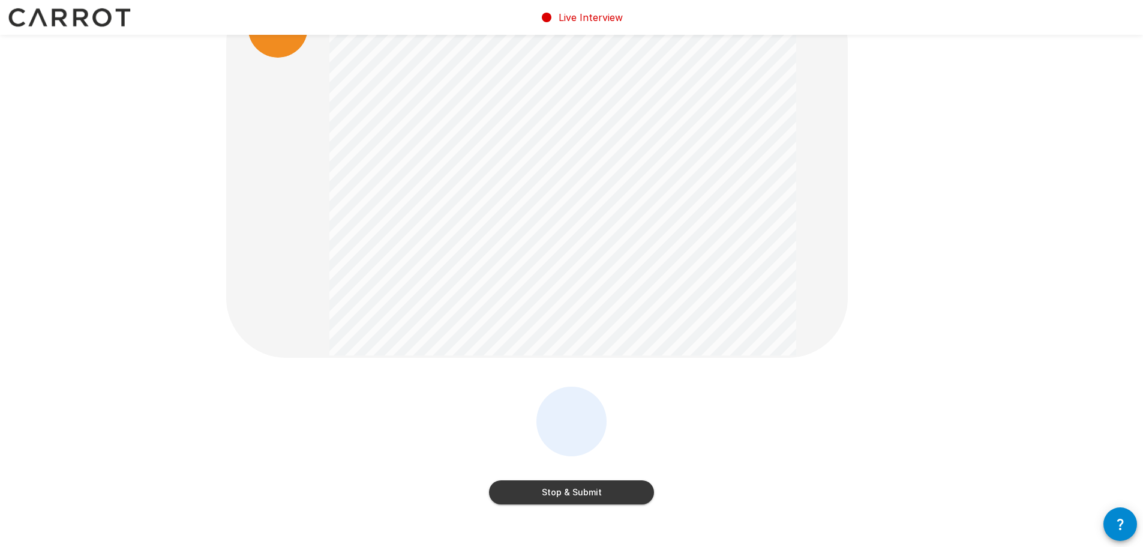
click at [566, 493] on button "Stop & Submit" at bounding box center [571, 492] width 165 height 24
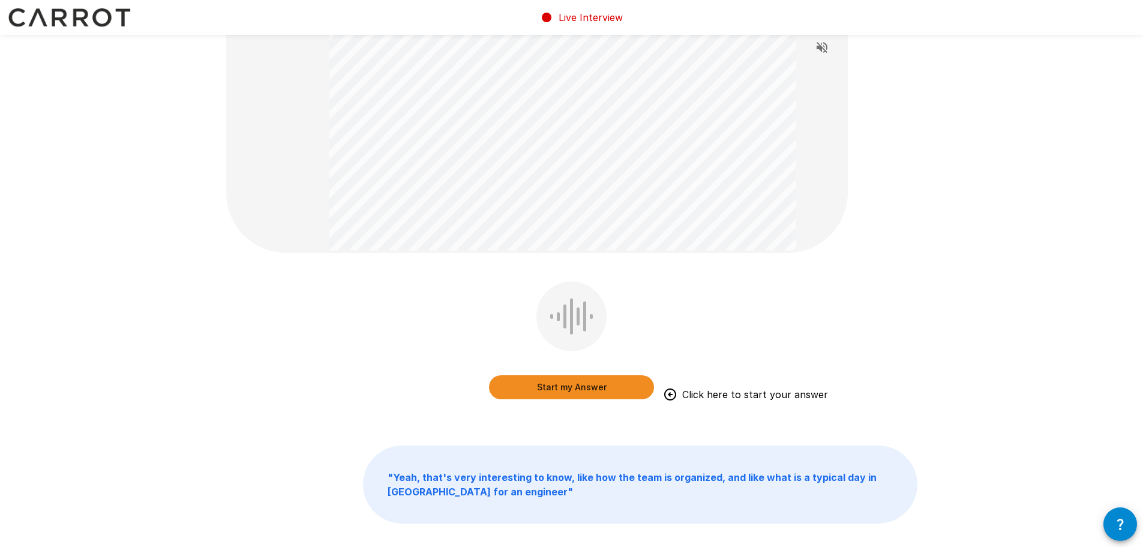
scroll to position [180, 0]
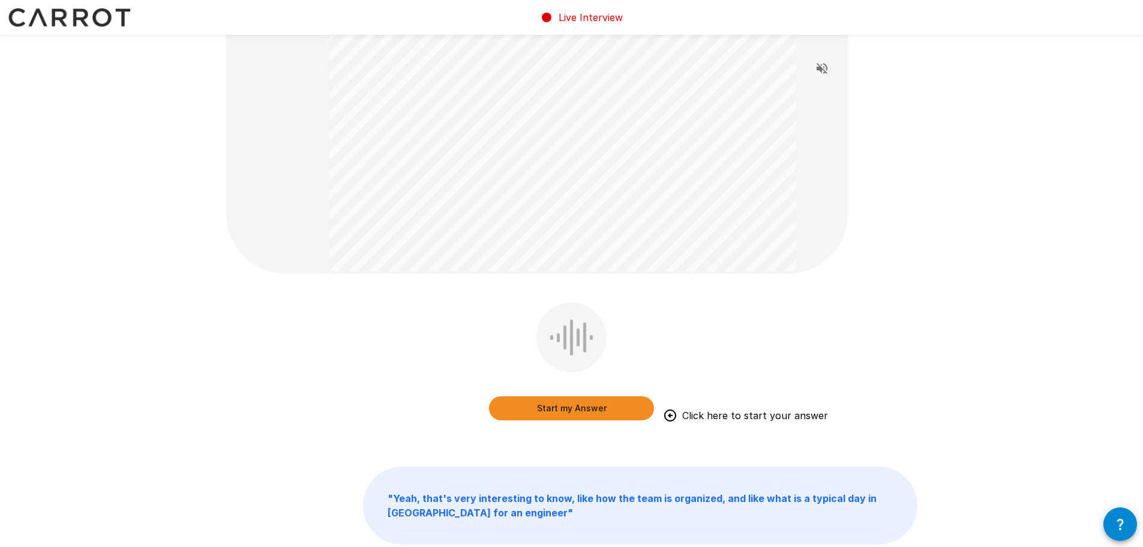
click at [590, 403] on button "Start my Answer" at bounding box center [571, 408] width 165 height 24
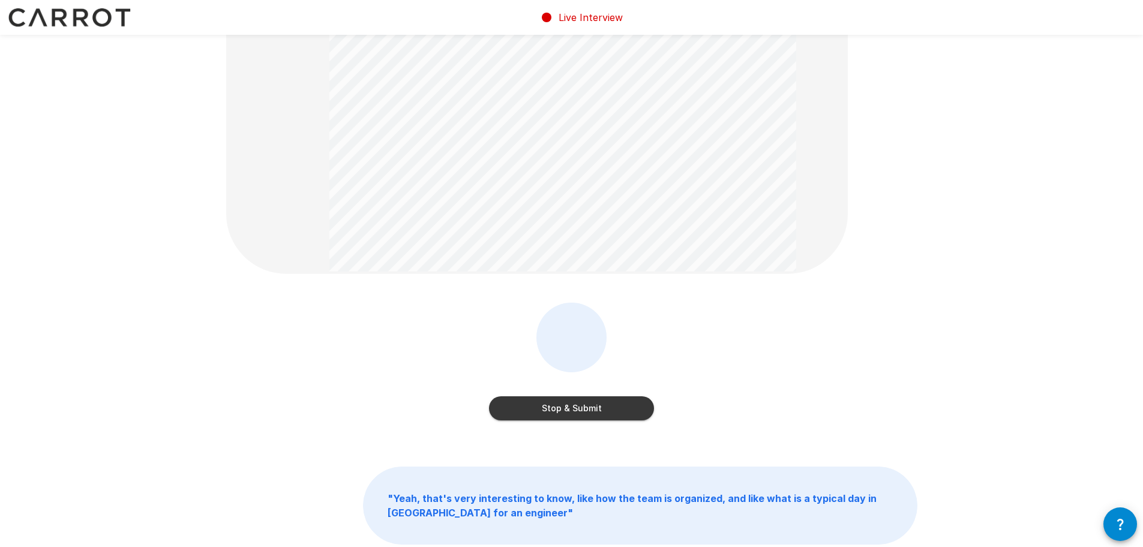
click at [582, 408] on button "Stop & Submit" at bounding box center [571, 408] width 165 height 24
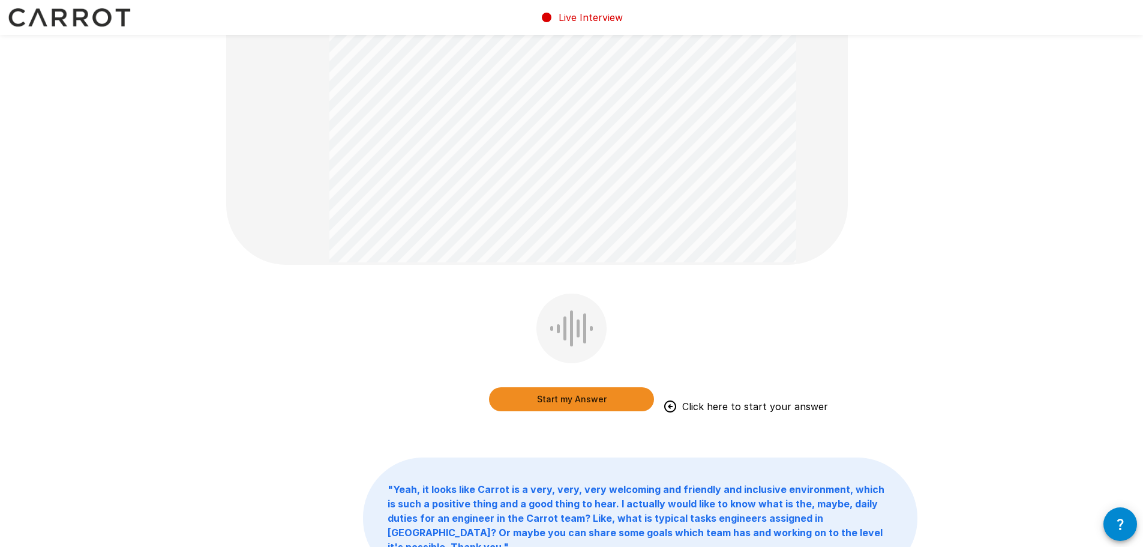
scroll to position [300, 0]
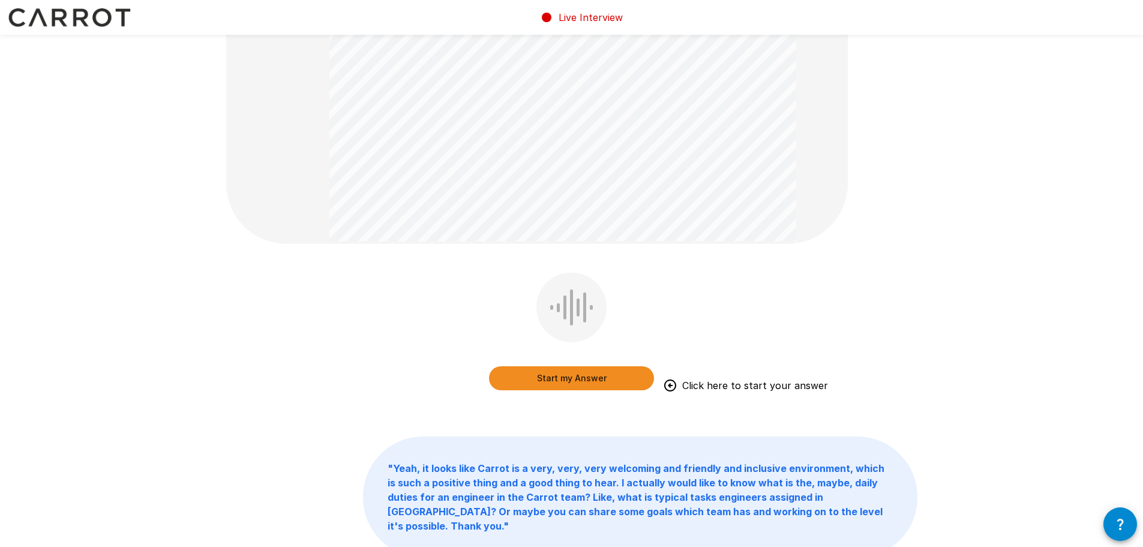
click at [587, 378] on button "Start my Answer" at bounding box center [571, 378] width 165 height 24
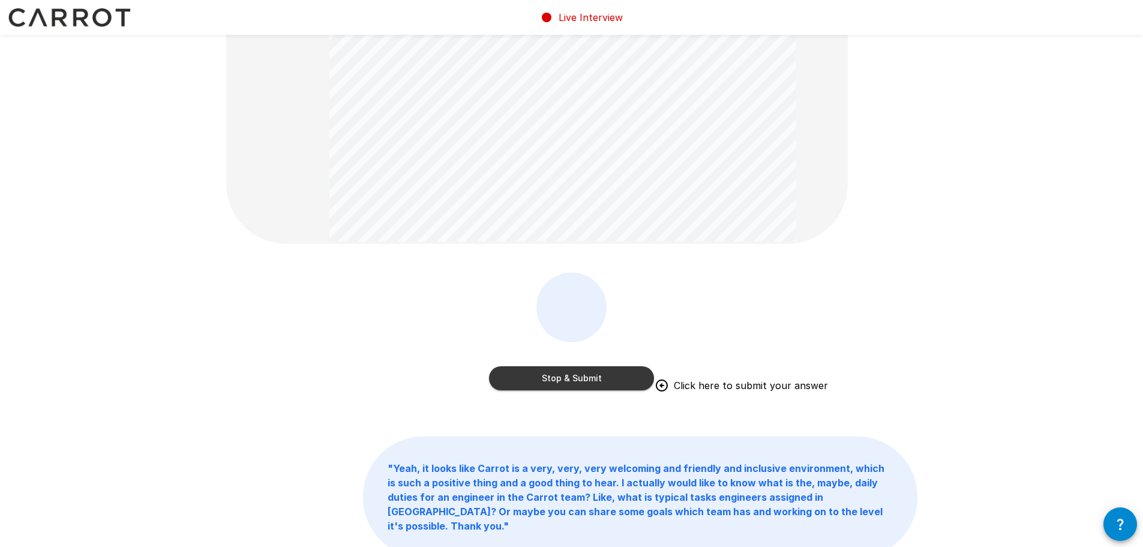
click at [580, 380] on button "Stop & Submit" at bounding box center [571, 378] width 165 height 24
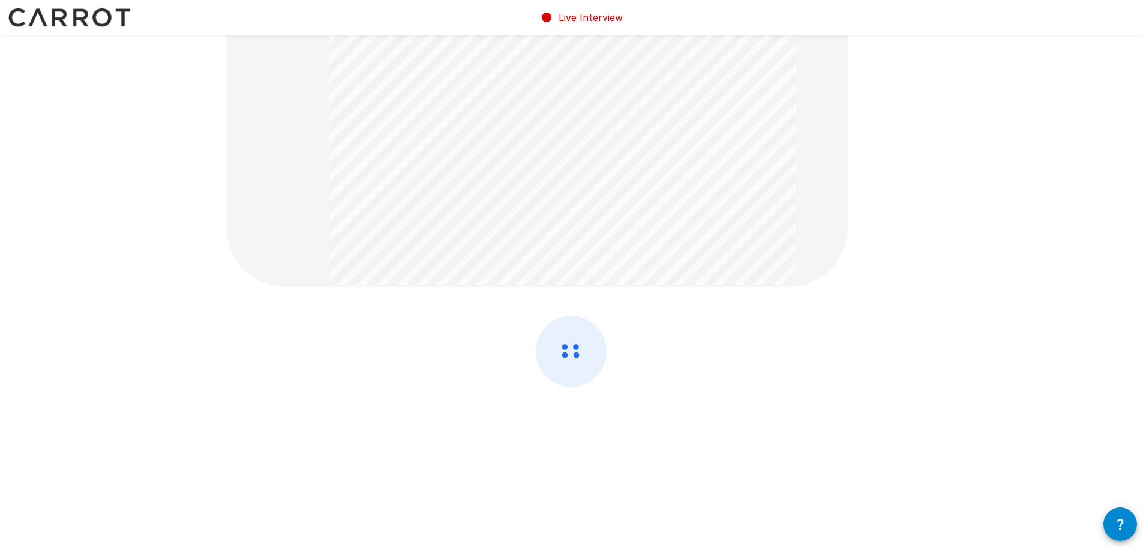
scroll to position [257, 0]
click at [580, 380] on icon at bounding box center [571, 351] width 70 height 70
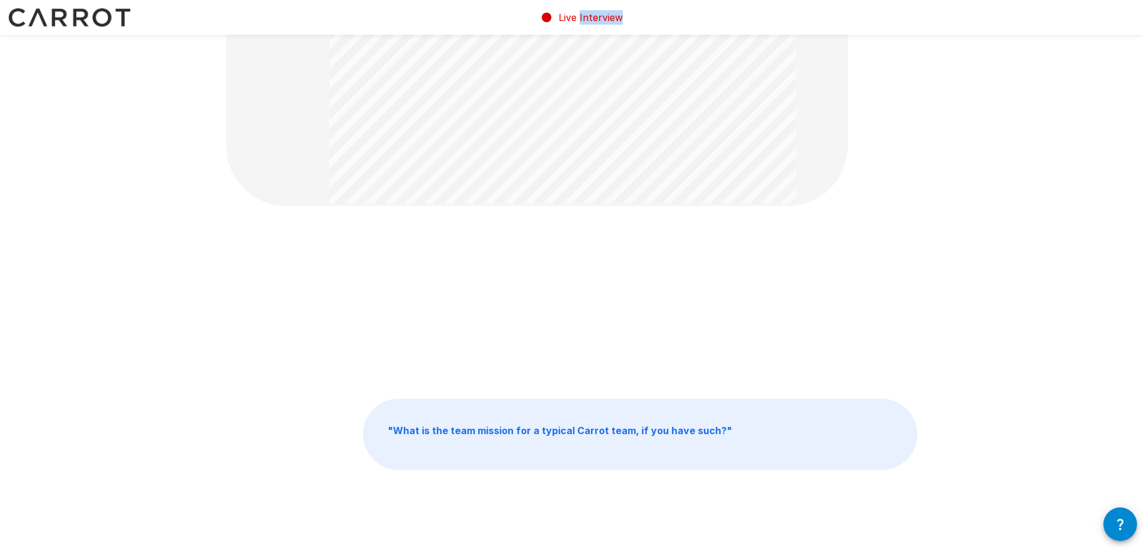
scroll to position [231, 0]
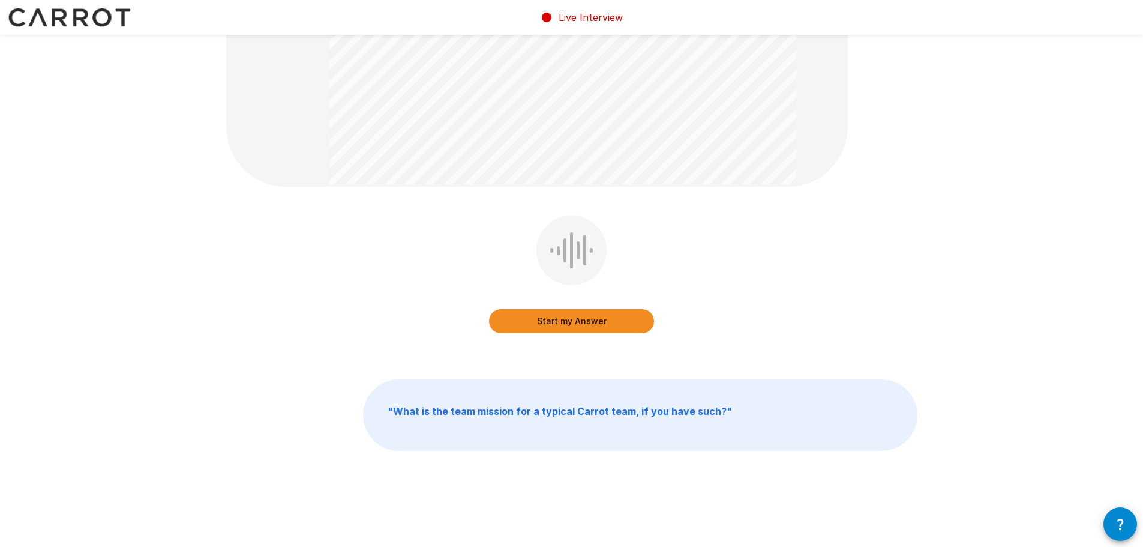
click at [571, 257] on div at bounding box center [571, 250] width 3 height 36
click at [574, 316] on button "Start my Answer" at bounding box center [571, 321] width 165 height 24
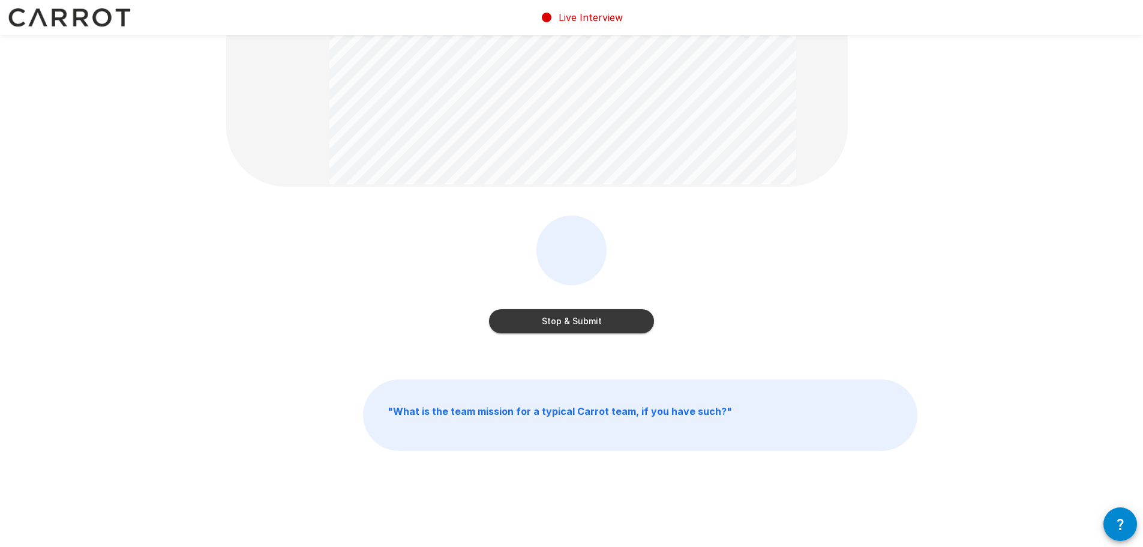
click at [594, 322] on button "Stop & Submit" at bounding box center [571, 321] width 165 height 24
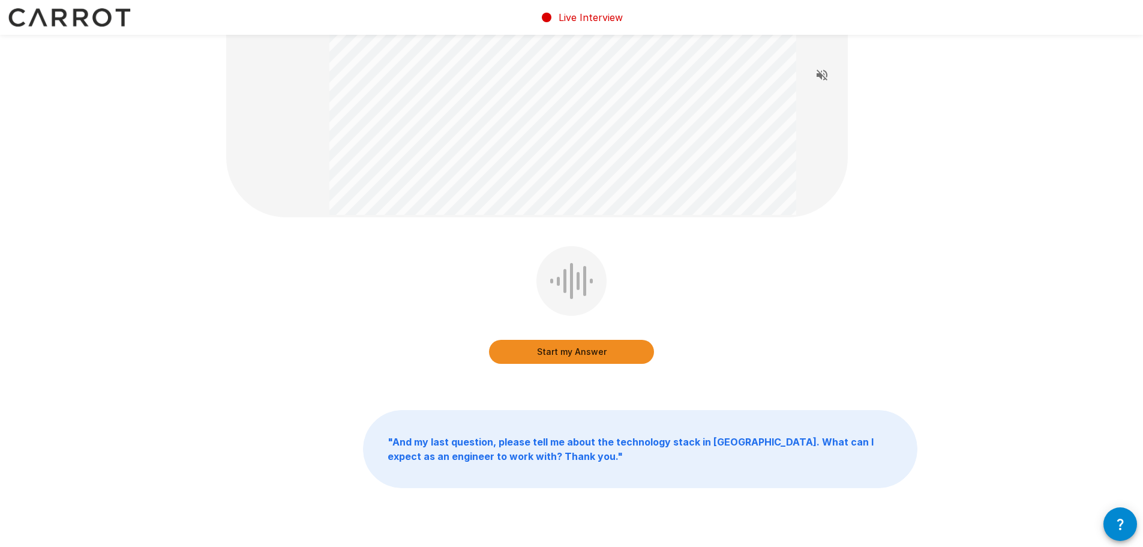
scroll to position [148, 0]
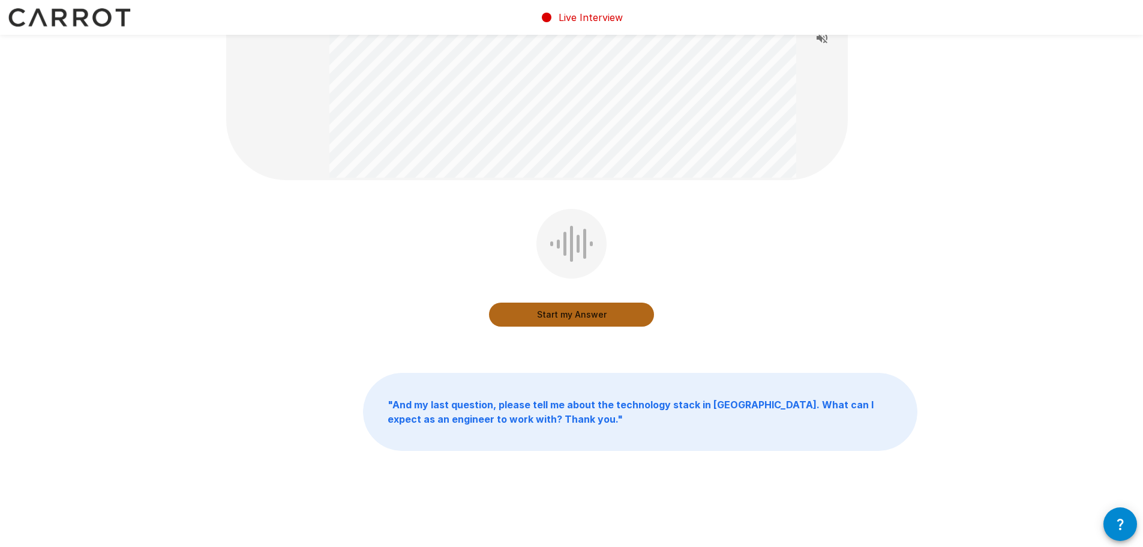
click at [584, 313] on button "Start my Answer" at bounding box center [571, 314] width 165 height 24
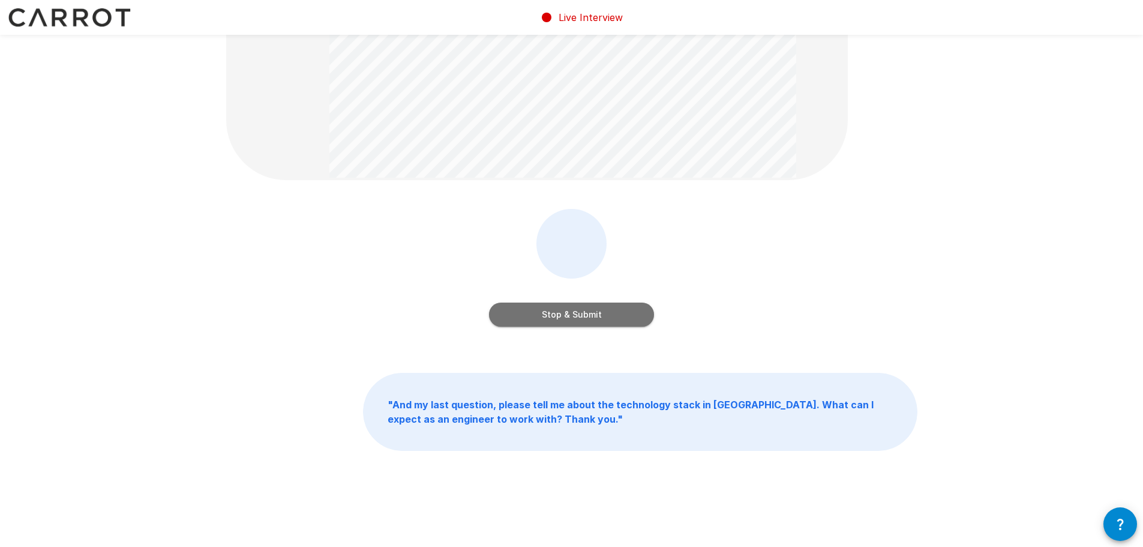
click at [581, 313] on button "Stop & Submit" at bounding box center [571, 314] width 165 height 24
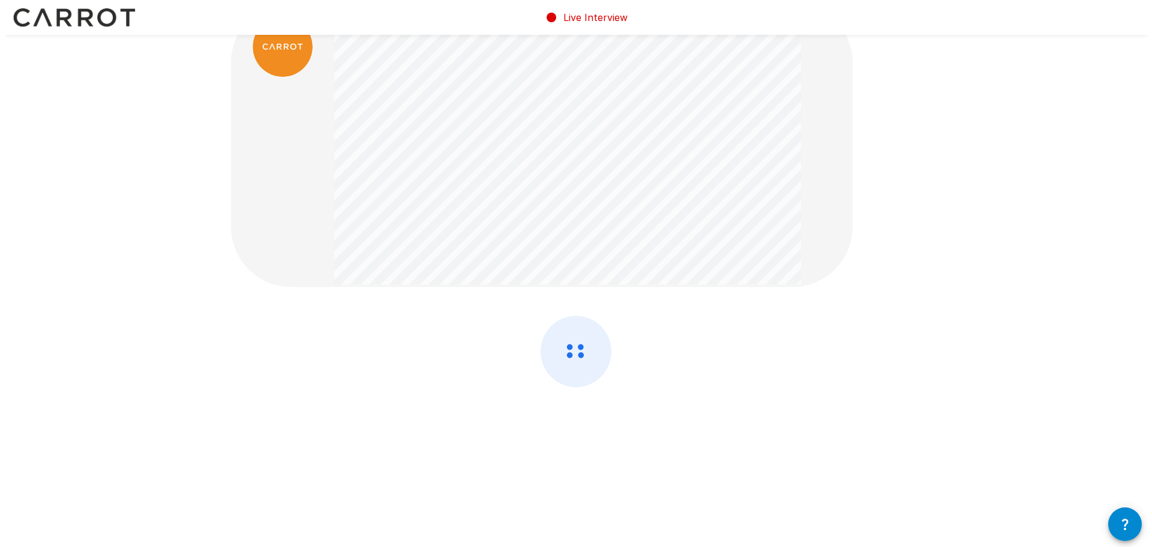
scroll to position [0, 0]
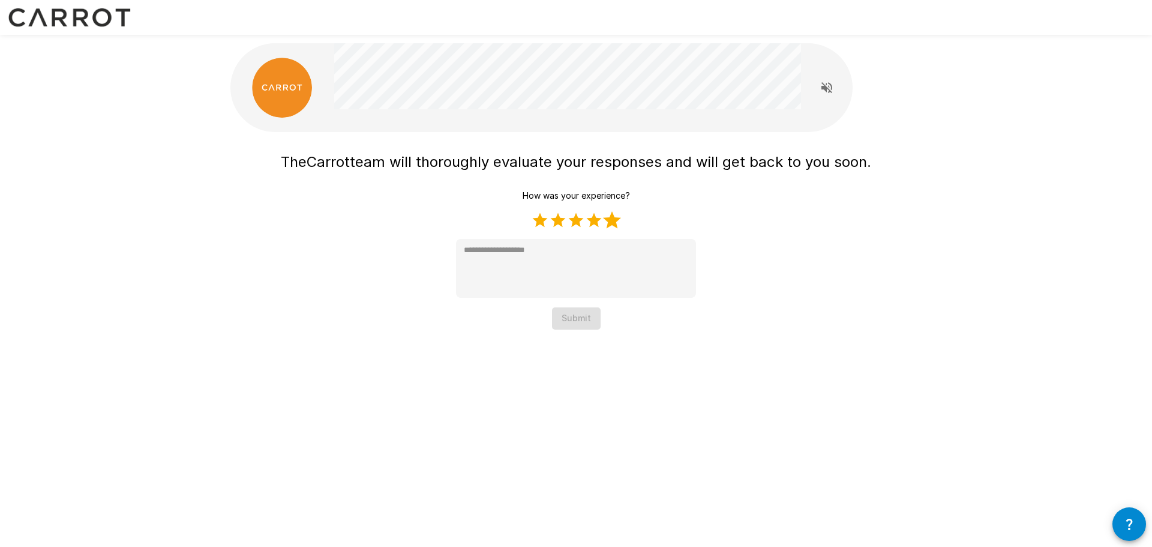
click at [609, 218] on label "5 Stars" at bounding box center [612, 220] width 18 height 18
type textarea "*"
click at [582, 320] on button "Submit" at bounding box center [576, 318] width 49 height 22
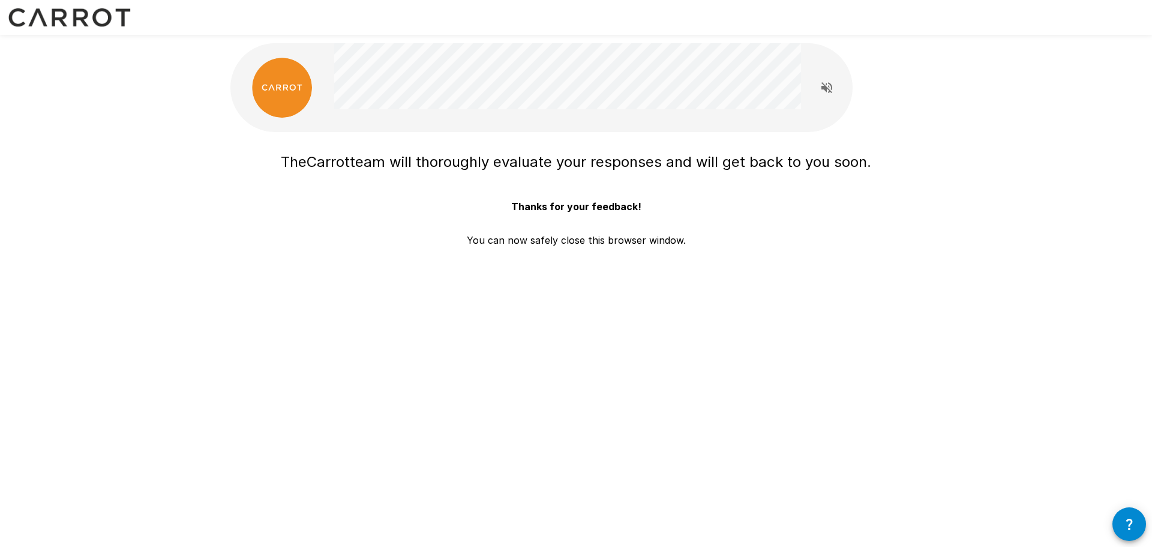
click at [595, 286] on div "The Carrot team will thoroughly evaluate your responses and will get back to yo…" at bounding box center [576, 188] width 720 height 377
